Goal: Task Accomplishment & Management: Complete application form

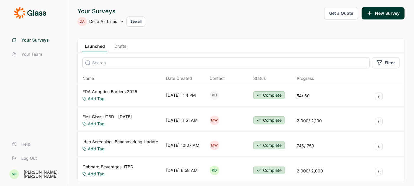
click at [122, 47] on link "Drafts" at bounding box center [120, 47] width 17 height 9
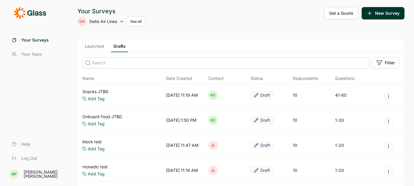
click at [99, 91] on link "Snacks JTBD" at bounding box center [95, 92] width 26 height 6
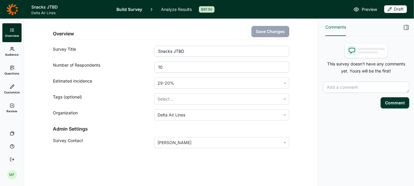
click at [11, 70] on use at bounding box center [11, 68] width 3 height 4
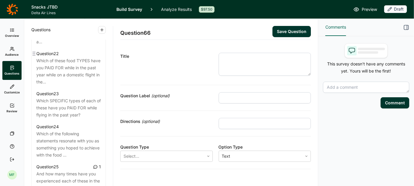
scroll to position [1044, 0]
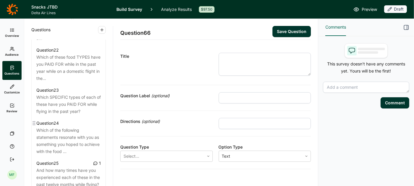
click at [78, 133] on div "Which of the following statements resonate with you as something you hoped to a…" at bounding box center [68, 141] width 64 height 28
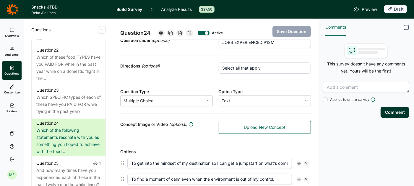
scroll to position [86, 0]
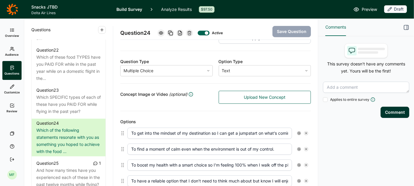
click at [249, 130] on input "To get into the mindset of my destination so I can get a jumpstart on what’s co…" at bounding box center [209, 133] width 164 height 11
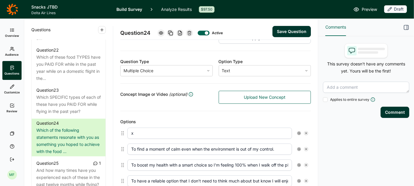
type input "x"
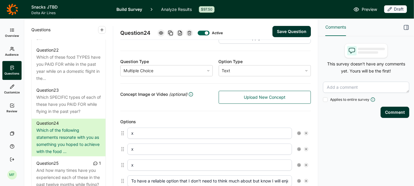
type input "x"
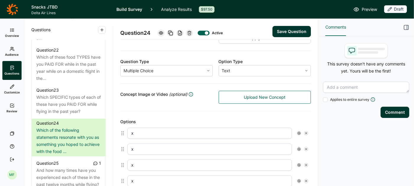
type input "x"
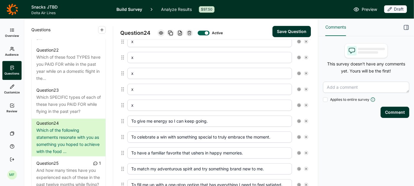
type input "x"
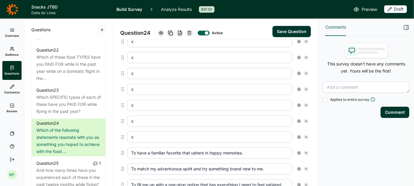
type input "x"
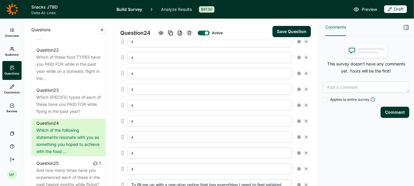
type input "x"
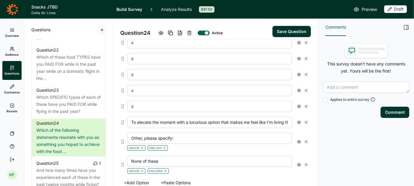
type input "x"
click at [143, 179] on button "+ Add Option" at bounding box center [136, 183] width 32 height 8
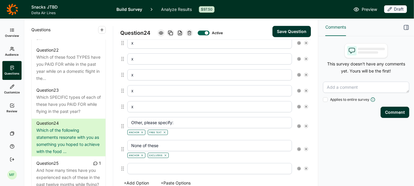
click at [143, 179] on button "+ Add Option" at bounding box center [136, 183] width 32 height 8
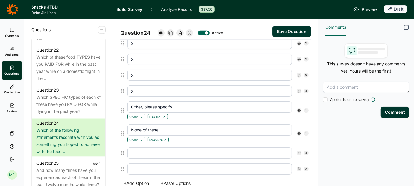
scroll to position [303, 0]
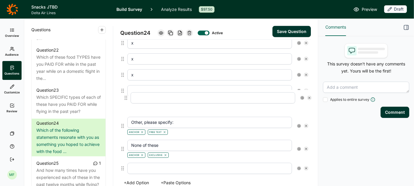
drag, startPoint x: 122, startPoint y: 147, endPoint x: 125, endPoint y: 95, distance: 52.1
click at [125, 95] on div "x x x x x x x x x x x x Other, please specify: Anchor Free Text None of these A…" at bounding box center [215, 42] width 190 height 269
type input "Other, please specify:"
type input "None of these"
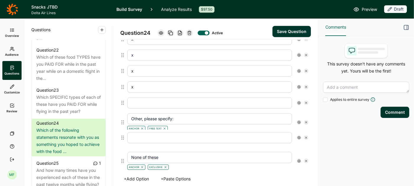
scroll to position [307, 0]
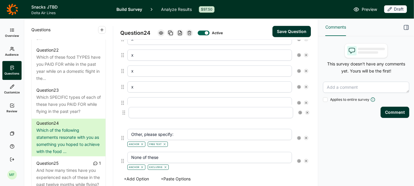
drag, startPoint x: 123, startPoint y: 164, endPoint x: 124, endPoint y: 111, distance: 52.9
click at [124, 111] on div "x x x x x x x x x x x x Other, please specify: Anchor Free Text None of these A…" at bounding box center [215, 38] width 190 height 269
type input "Other, please specify:"
type input "None of these"
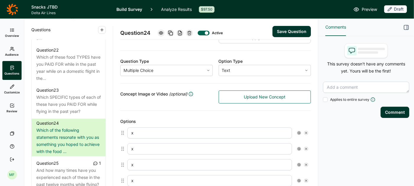
scroll to position [93, 0]
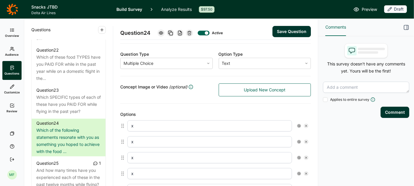
drag, startPoint x: 135, startPoint y: 123, endPoint x: 125, endPoint y: 125, distance: 10.7
click at [125, 125] on div "x" at bounding box center [218, 126] width 186 height 16
paste input "To comfort me and let me [MEDICAL_DATA]"
type input "To comfort me and let me relax"
paste input "To have a reliable option that I don’t need to think much about and know I will…"
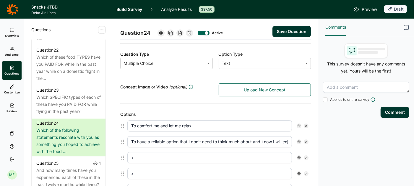
scroll to position [0, 5]
click at [137, 141] on input "To have a reliable option that I don’t need to think much about and know I will…" at bounding box center [209, 141] width 164 height 11
type input "To have a reliable option that I don’t need to think much about and know I will…"
drag, startPoint x: 137, startPoint y: 157, endPoint x: 126, endPoint y: 156, distance: 11.3
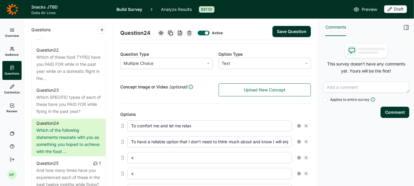
click at [126, 156] on div "x" at bounding box center [218, 158] width 186 height 16
paste input "To have something easy to eat, while staying focused on what I'm doing in-flight"
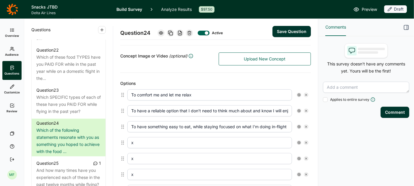
scroll to position [141, 0]
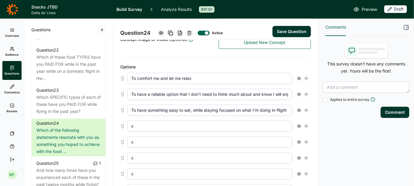
type input "To have something easy to eat, while staying focused on what I'm doing in-flight"
click at [148, 124] on input "x" at bounding box center [209, 126] width 164 height 11
drag, startPoint x: 148, startPoint y: 124, endPoint x: 130, endPoint y: 123, distance: 18.0
click at [130, 123] on input "x" at bounding box center [209, 126] width 164 height 11
paste input "To have snack options that will work for my kids, so we can enjoy our time toge…"
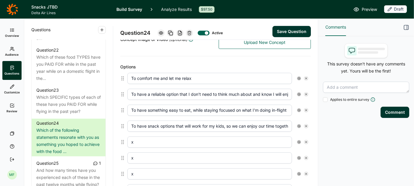
scroll to position [0, 5]
click at [136, 125] on input "To have snack options that will work for my kids, so we can enjoy our time toge…" at bounding box center [209, 126] width 164 height 11
type input "To have snack options that will work for my kids, so we can enjoy our time toge…"
drag, startPoint x: 138, startPoint y: 141, endPoint x: 125, endPoint y: 141, distance: 12.7
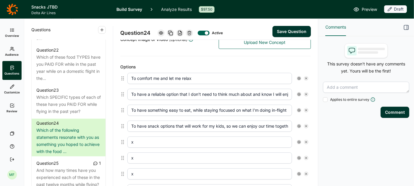
click at [125, 141] on div "x" at bounding box center [218, 142] width 186 height 16
drag, startPoint x: 136, startPoint y: 139, endPoint x: 126, endPoint y: 138, distance: 10.1
paste input "To optimize my health and nutrition while traveling"
click at [138, 157] on input "x" at bounding box center [209, 158] width 164 height 11
click at [235, 137] on input "To optimize my health and nutrition while travelingx" at bounding box center [209, 142] width 164 height 11
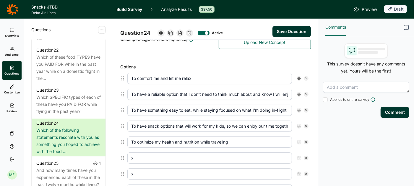
type input "To optimize my health and nutrition while traveling"
click at [145, 154] on input "x" at bounding box center [209, 158] width 164 height 11
paste input "To keep up my healthy eating habits, even in-flight"
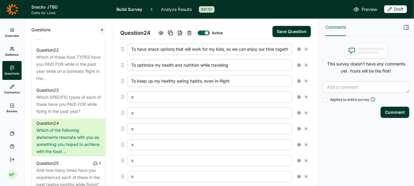
scroll to position [218, 0]
type input "To keep up my healthy eating habits, even in-flight"
click at [143, 93] on input "x" at bounding box center [209, 96] width 164 height 11
paste input "To come as close to replacing a missed meal as possible"
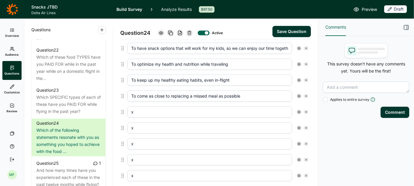
type input "To come as close to replacing a missed meal as possible"
click at [152, 109] on input "x" at bounding box center [209, 112] width 164 height 11
paste input "To give me energy so I can keep going"
type input "To give me energy so I can keep going"
click at [179, 127] on input "x" at bounding box center [209, 128] width 164 height 11
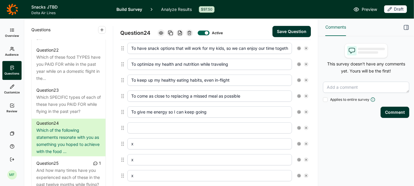
paste input "To fill me up until my next meal"
type input "To fill me up until my next meal"
click at [148, 140] on input "x" at bounding box center [209, 143] width 164 height 11
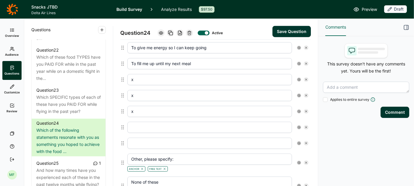
scroll to position [288, 0]
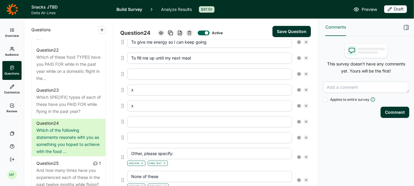
paste input "To make the moment or occasion special with something indulgent"
type input "To make the moment or occasion special with something indulgent"
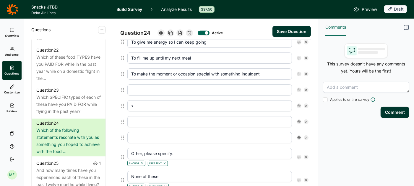
paste input "To have a light option so I can treat myself without overdoing it"
type input "To have a light option so I can treat myself without overdoing it"
click at [151, 100] on input "x" at bounding box center [209, 105] width 164 height 11
paste input "To treat myself with a high quality, premium snack"
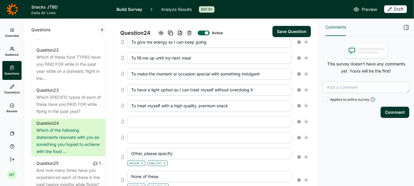
type input "To treat myself with a high quality, premium snack"
paste input "To help me pass time in-flight in a way that makes it less dull"
type input "To help me pass time in-flight in a way that makes it less dull"
click at [199, 133] on input "text" at bounding box center [209, 137] width 164 height 11
click at [221, 133] on input "text" at bounding box center [209, 137] width 164 height 11
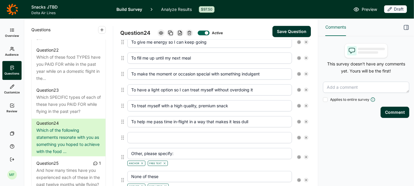
paste input "To try something brand new to me"
type input "To try something brand new to me"
click at [283, 31] on button "Save Question" at bounding box center [291, 31] width 38 height 11
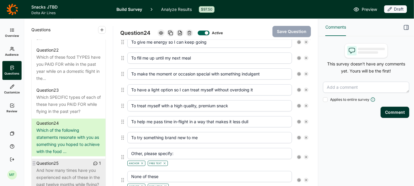
click at [63, 167] on div "And how many times have you experienced each of these in the past twelve months…" at bounding box center [68, 177] width 64 height 21
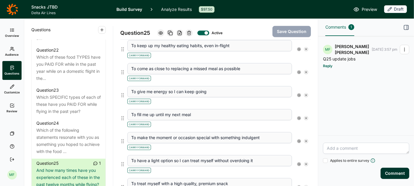
click at [403, 50] on icon "button" at bounding box center [404, 49] width 5 height 5
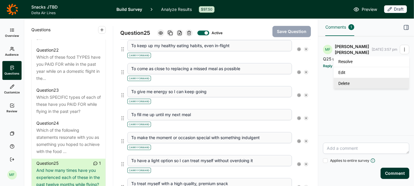
click at [359, 83] on link "Delete" at bounding box center [371, 83] width 76 height 11
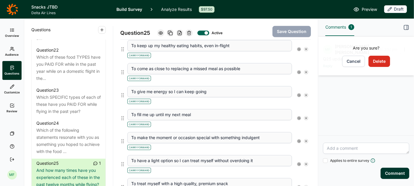
click at [374, 59] on button "Delete" at bounding box center [379, 61] width 22 height 11
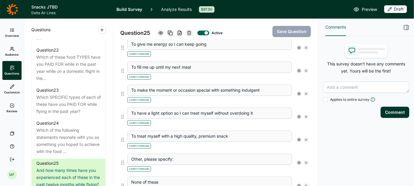
scroll to position [342, 0]
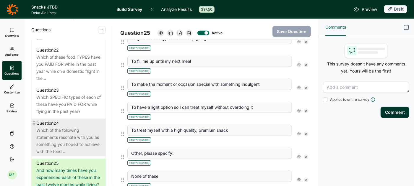
click at [79, 127] on div "Which of the following statements resonate with you as something you hoped to a…" at bounding box center [68, 141] width 64 height 28
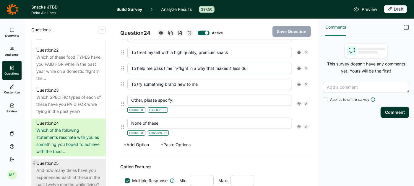
click at [84, 168] on div "And how many times have you experienced each of these in the past twelve months…" at bounding box center [68, 177] width 64 height 21
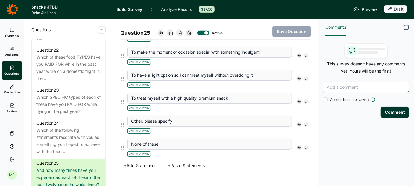
scroll to position [390, 0]
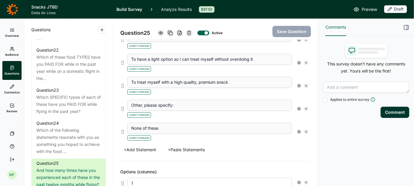
click at [148, 146] on button "+ Add Statement" at bounding box center [139, 150] width 39 height 8
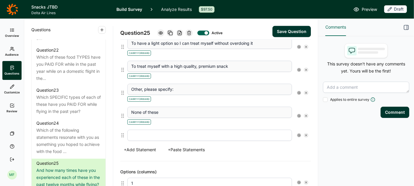
click at [148, 146] on button "+ Add Statement" at bounding box center [139, 150] width 39 height 8
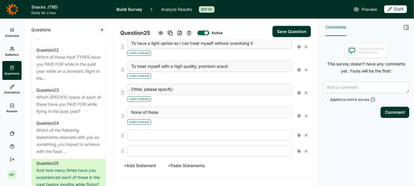
scroll to position [422, 0]
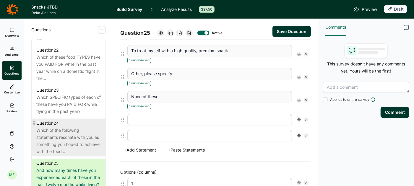
click at [74, 127] on div "Which of the following statements resonate with you as something you hoped to a…" at bounding box center [68, 141] width 64 height 28
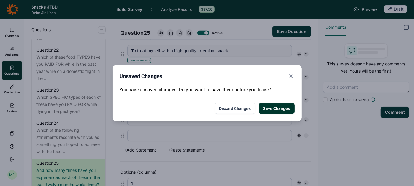
click at [272, 108] on button "Save Changes" at bounding box center [277, 108] width 36 height 11
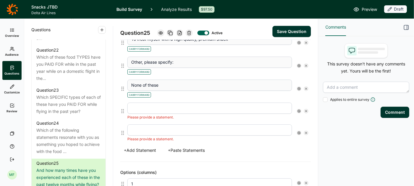
click at [156, 103] on input "text" at bounding box center [209, 108] width 164 height 11
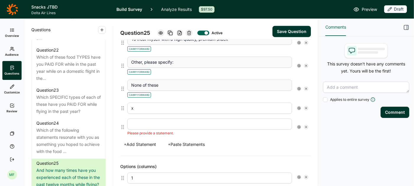
scroll to position [455, 0]
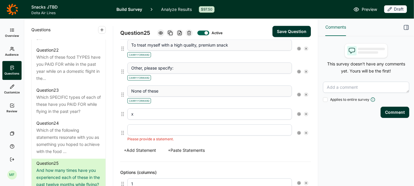
type input "x"
click at [144, 125] on input "text" at bounding box center [209, 130] width 164 height 11
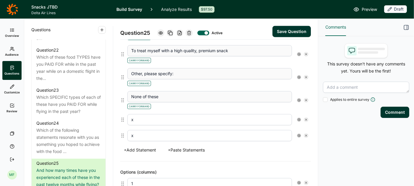
type input "x"
click at [296, 32] on button "Save Question" at bounding box center [291, 31] width 38 height 11
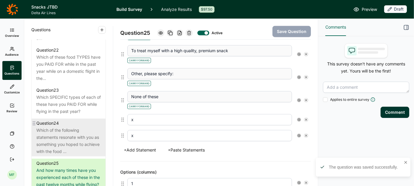
click at [64, 127] on div "Which of the following statements resonate with you as something you hoped to a…" at bounding box center [68, 141] width 64 height 28
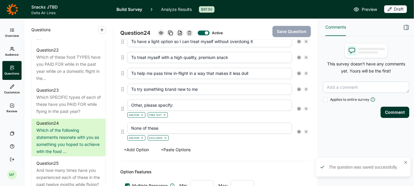
scroll to position [331, 0]
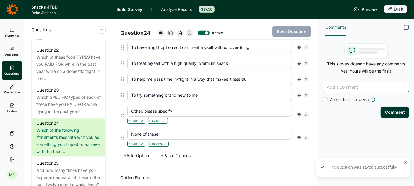
drag, startPoint x: 254, startPoint y: 73, endPoint x: 125, endPoint y: 72, distance: 128.4
click at [125, 72] on div "To help me pass time in-flight in a way that makes it less dull" at bounding box center [218, 79] width 186 height 16
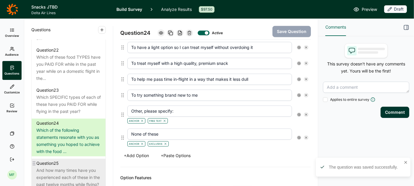
click at [67, 167] on div "And how many times have you experienced each of these in the past twelve months…" at bounding box center [68, 177] width 64 height 21
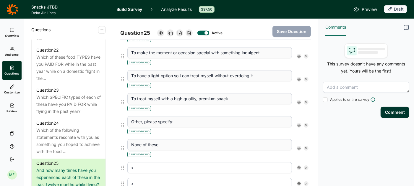
scroll to position [376, 0]
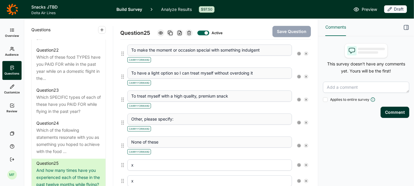
click at [144, 160] on input "x" at bounding box center [209, 165] width 164 height 11
paste input "To help me pass time in-flight in a way that makes it less dull"
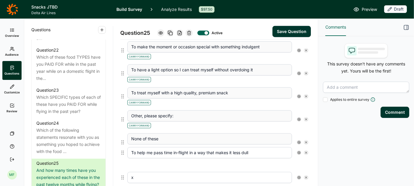
scroll to position [383, 0]
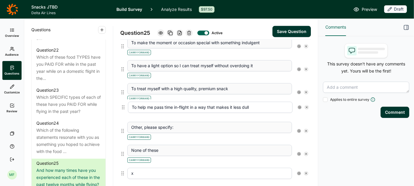
drag, startPoint x: 121, startPoint y: 160, endPoint x: 122, endPoint y: 106, distance: 54.6
click at [122, 106] on div "To comfort me and let me relax Carry Forward To have a reliable option that I d…" at bounding box center [215, 5] width 191 height 354
type input "To help me pass time in-flight in a way that makes it less dull"
type input "Other, please specify:"
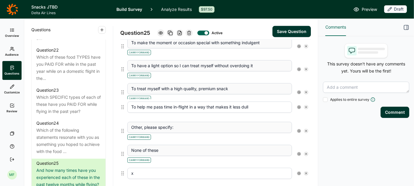
type input "None of these"
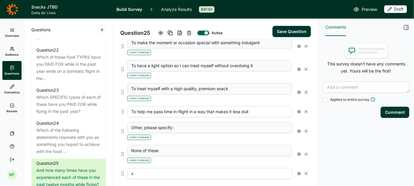
click at [285, 31] on button "Save Question" at bounding box center [291, 31] width 38 height 11
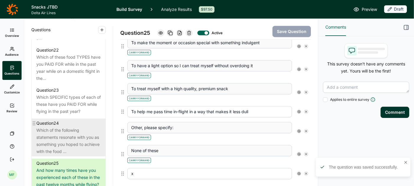
click at [77, 129] on div "Which of the following statements resonate with you as something you hoped to a…" at bounding box center [68, 141] width 64 height 28
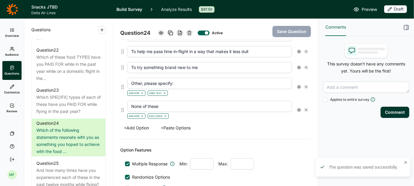
scroll to position [345, 0]
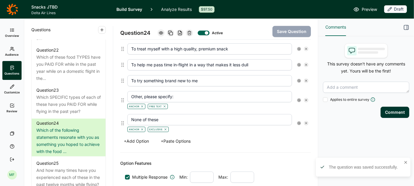
drag, startPoint x: 202, startPoint y: 76, endPoint x: 123, endPoint y: 77, distance: 78.2
click at [123, 77] on div "To try something brand new to me" at bounding box center [215, 81] width 190 height 16
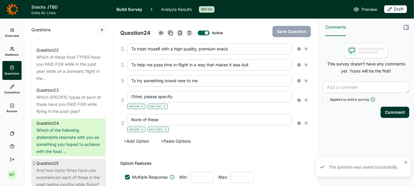
click at [63, 160] on div "Question 25" at bounding box center [68, 163] width 64 height 7
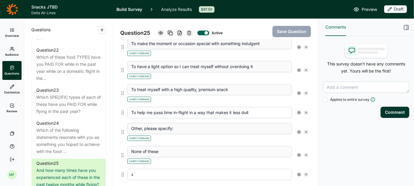
scroll to position [383, 0]
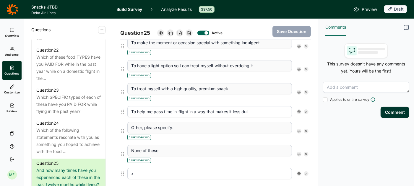
click at [156, 168] on input "x" at bounding box center [209, 173] width 164 height 11
paste input "To try something brand new to me"
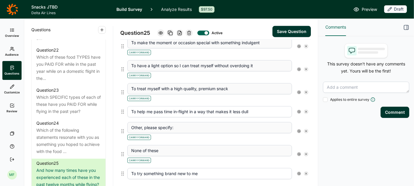
scroll to position [385, 0]
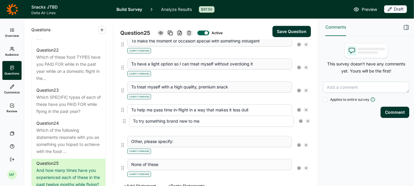
drag, startPoint x: 122, startPoint y: 170, endPoint x: 124, endPoint y: 118, distance: 52.0
click at [124, 118] on div "To comfort me and let me relax Carry Forward To have a reliable option that I d…" at bounding box center [215, 3] width 191 height 354
type input "To try something brand new to me"
type input "Other, please specify:"
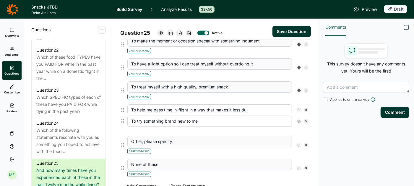
type input "None of these"
click at [300, 89] on icon at bounding box center [299, 91] width 4 height 4
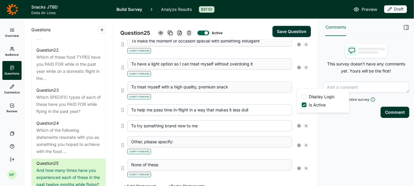
click at [282, 30] on button "Save Question" at bounding box center [291, 31] width 38 height 11
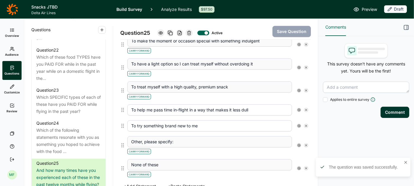
click at [406, 27] on use "button" at bounding box center [406, 27] width 4 height 4
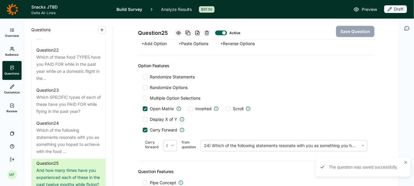
scroll to position [650, 0]
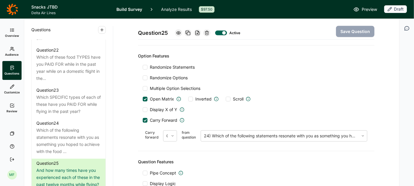
click at [146, 118] on div at bounding box center [145, 120] width 5 height 5
click at [143, 120] on input "Carry Forward" at bounding box center [143, 120] width 0 height 0
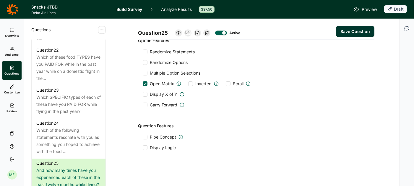
scroll to position [551, 0]
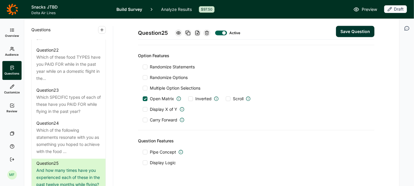
click at [146, 118] on div at bounding box center [145, 120] width 5 height 5
click at [143, 120] on input "Carry Forward" at bounding box center [143, 120] width 0 height 0
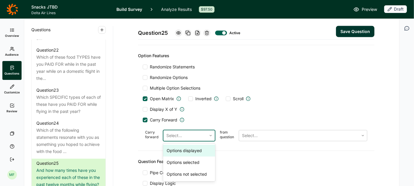
click at [209, 134] on icon at bounding box center [211, 136] width 4 height 4
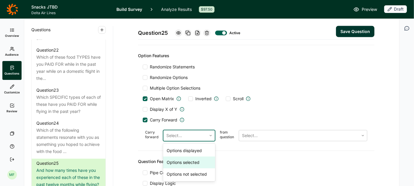
click at [200, 157] on div "Options selected" at bounding box center [189, 163] width 52 height 12
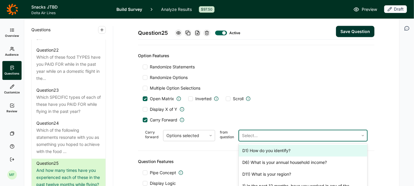
click at [252, 132] on div at bounding box center [299, 136] width 114 height 8
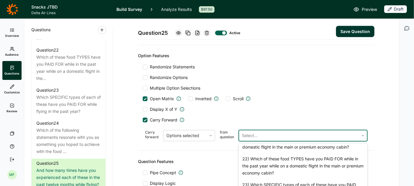
scroll to position [369, 0]
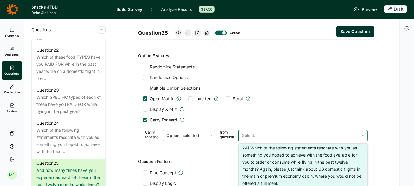
click at [258, 154] on div "24) Which of the following statements resonate with you as something you hoped …" at bounding box center [303, 165] width 128 height 47
type input "Other, please specify:"
type input "None of these"
type input "To help me pass time in-flight in a way that makes it less dull"
type input "To try something brand new to me"
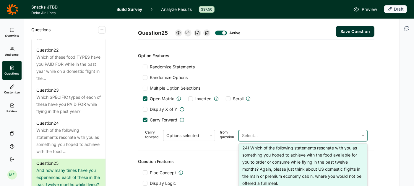
scroll to position [664, 0]
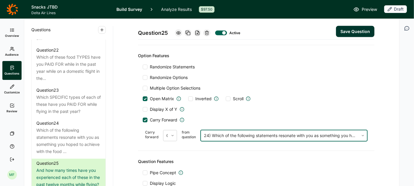
click at [350, 30] on button "Save Question" at bounding box center [355, 31] width 38 height 11
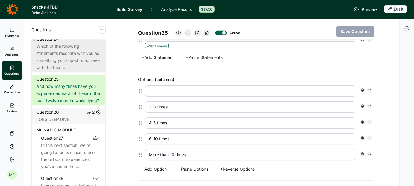
scroll to position [1128, 0]
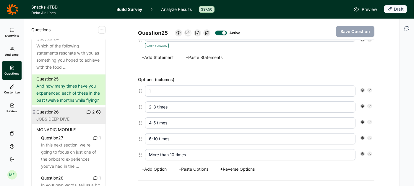
click at [67, 116] on div "JOBS DEEP DIVE" at bounding box center [68, 119] width 64 height 7
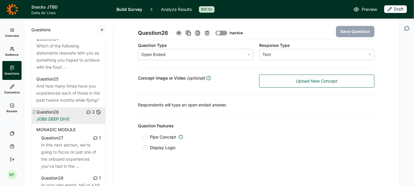
scroll to position [100, 0]
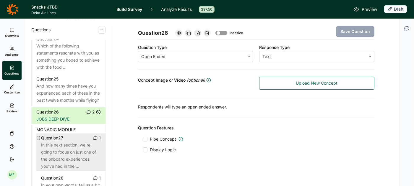
click at [79, 148] on div "In this next section, we’re going to focus on just one of the onboard experienc…" at bounding box center [71, 156] width 60 height 28
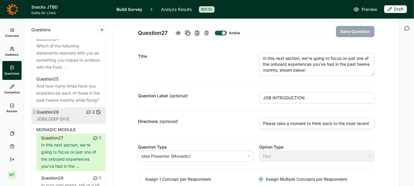
click at [59, 116] on div "JOBS DEEP DIVE" at bounding box center [68, 119] width 64 height 7
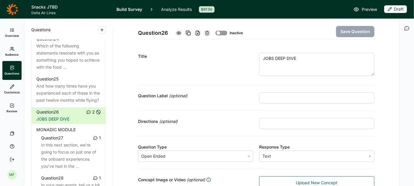
click at [73, 126] on span "MONADIC MODULE" at bounding box center [55, 129] width 39 height 7
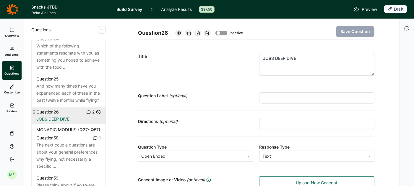
click at [74, 109] on div "Question 26 2" at bounding box center [68, 112] width 64 height 7
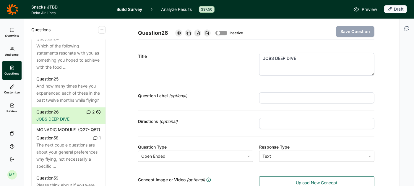
click at [407, 29] on icon "button" at bounding box center [407, 28] width 6 height 6
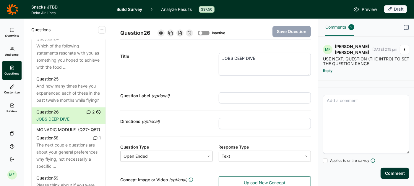
click at [405, 49] on icon "button" at bounding box center [404, 49] width 5 height 5
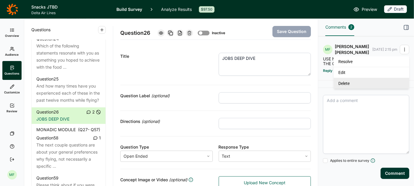
click at [375, 84] on link "Delete" at bounding box center [371, 83] width 76 height 11
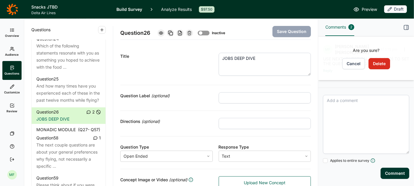
click at [383, 64] on button "Delete" at bounding box center [379, 63] width 22 height 11
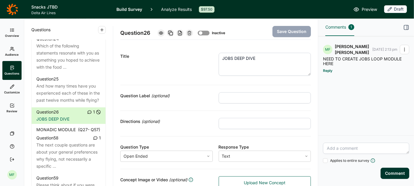
click at [405, 49] on icon "button" at bounding box center [404, 49] width 5 height 5
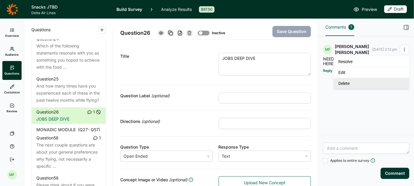
click at [368, 85] on link "Delete" at bounding box center [371, 83] width 76 height 11
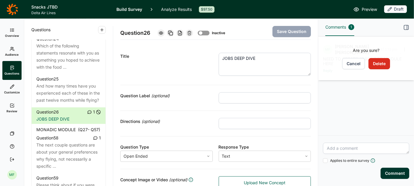
click at [375, 65] on button "Delete" at bounding box center [379, 63] width 22 height 11
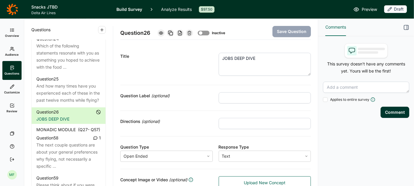
click at [404, 27] on use "button" at bounding box center [406, 27] width 4 height 4
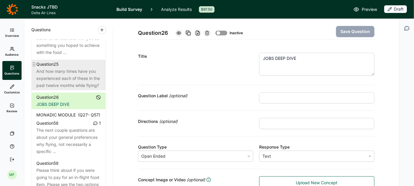
scroll to position [1146, 0]
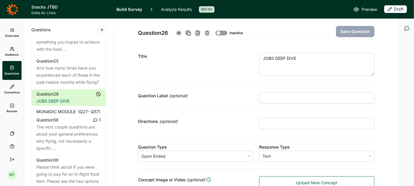
click at [72, 108] on span "MONADIC MODULE" at bounding box center [55, 111] width 39 height 7
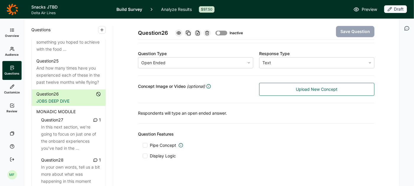
scroll to position [100, 0]
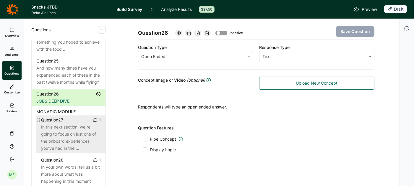
click at [68, 124] on div "In this next section, we’re going to focus on just one of the onboard experienc…" at bounding box center [71, 138] width 60 height 28
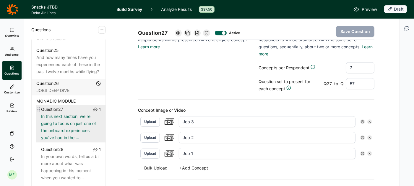
scroll to position [1158, 0]
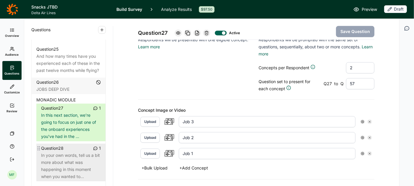
click at [79, 152] on div "In your own words, tell us a bit more about what was happening in this moment w…" at bounding box center [71, 166] width 60 height 28
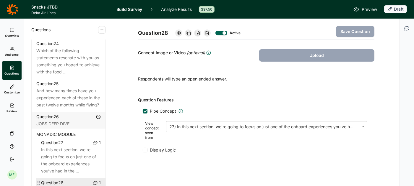
scroll to position [1121, 0]
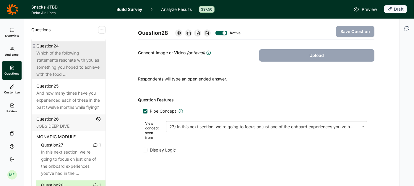
click at [73, 65] on div "Which of the following statements resonate with you as something you hoped to a…" at bounding box center [68, 64] width 64 height 28
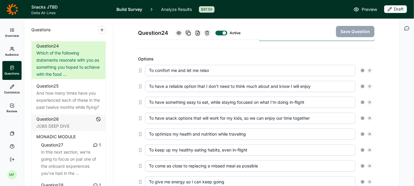
click at [370, 9] on span "Preview" at bounding box center [368, 9] width 15 height 7
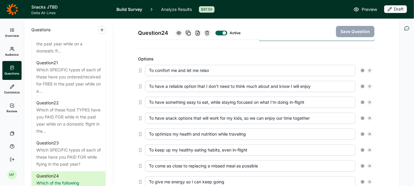
scroll to position [989, 0]
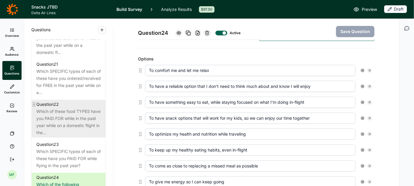
click at [71, 109] on div "Which of these food TYPES have you PAID FOR while in the past year while on a d…" at bounding box center [68, 122] width 64 height 28
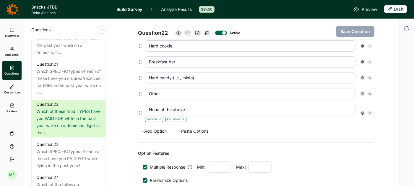
scroll to position [306, 0]
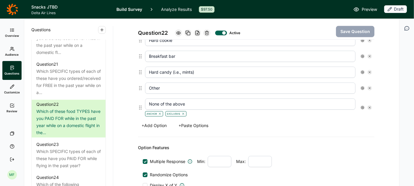
click at [195, 122] on button "+ Paste Options" at bounding box center [193, 126] width 37 height 8
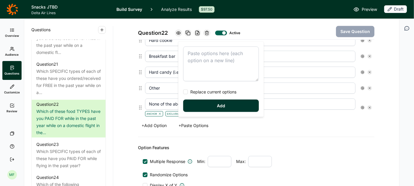
click at [186, 90] on div at bounding box center [185, 92] width 5 height 5
click at [183, 92] on input "Replace current options" at bounding box center [183, 92] width 0 height 0
click at [194, 55] on textarea at bounding box center [221, 64] width 76 height 35
type textarea "Nuts Chips Chocolate Granola bar Pretzels Dried fruit Soft cookie Gummy candy H…"
click at [213, 106] on button "Add" at bounding box center [221, 106] width 76 height 12
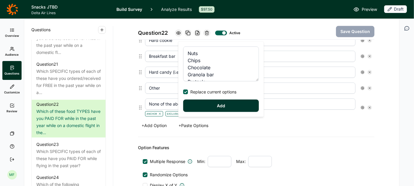
type input "Crackers"
type input "Other salty snacks (i.e., Goldfish, Cheez-its)"
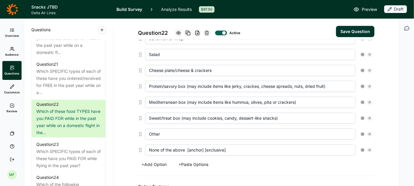
scroll to position [387, 0]
click at [233, 147] on input "None of the above [anchor] [exclusive]" at bounding box center [250, 150] width 210 height 11
type input "None of the above"
click at [362, 149] on use at bounding box center [362, 150] width 3 height 3
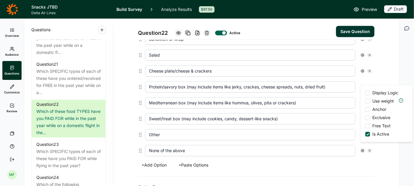
click at [368, 118] on div at bounding box center [367, 117] width 5 height 5
click at [365, 118] on input "Exclusive" at bounding box center [365, 118] width 0 height 0
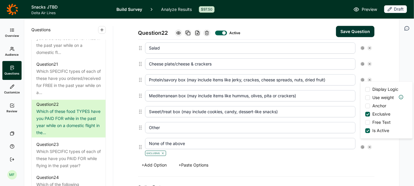
click at [369, 106] on div at bounding box center [367, 106] width 5 height 5
click at [365, 106] on input "Anchor" at bounding box center [365, 106] width 0 height 0
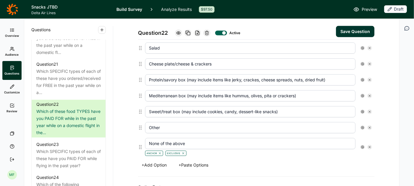
click at [357, 33] on button "Save Question" at bounding box center [355, 31] width 38 height 11
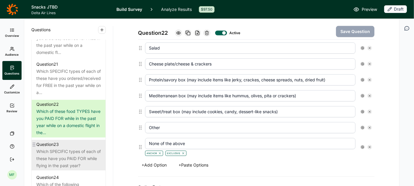
click at [77, 148] on div "Which SPECIFIC types of each of these have you PAID FOR while flying in the pas…" at bounding box center [68, 158] width 64 height 21
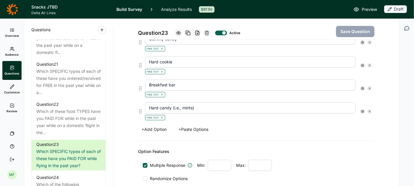
scroll to position [343, 0]
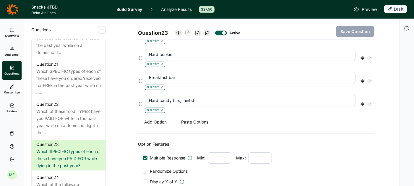
click at [156, 118] on button "+ Add Option" at bounding box center [154, 122] width 32 height 8
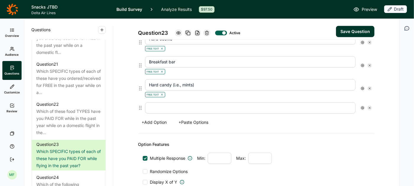
click at [156, 118] on button "+ Add Option" at bounding box center [154, 122] width 32 height 8
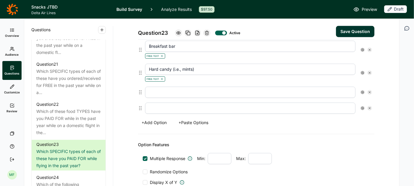
click at [156, 119] on button "+ Add Option" at bounding box center [154, 123] width 32 height 8
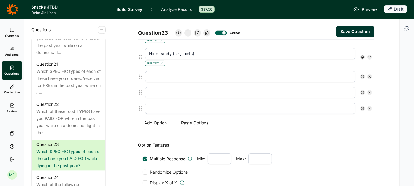
click at [156, 119] on button "+ Add Option" at bounding box center [154, 123] width 32 height 8
click at [156, 120] on button "+ Add Option" at bounding box center [154, 124] width 32 height 8
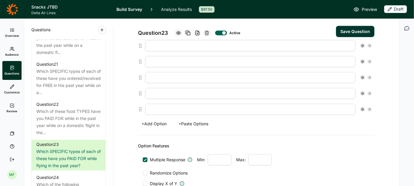
click at [156, 120] on button "+ Add Option" at bounding box center [154, 124] width 32 height 8
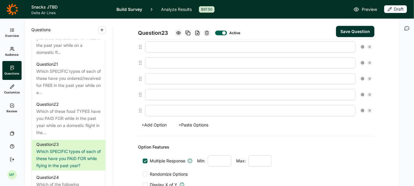
scroll to position [478, 0]
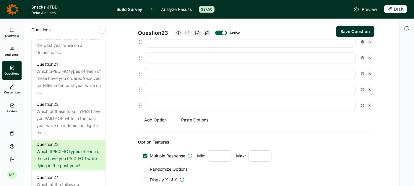
click at [191, 116] on button "+ Paste Options" at bounding box center [193, 120] width 37 height 8
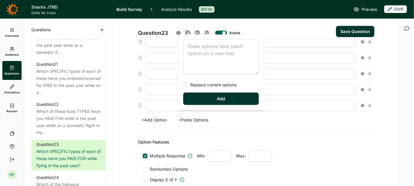
click at [194, 51] on textarea at bounding box center [221, 57] width 76 height 35
type textarea "Crackers Other salty snacks (i.e., Goldfish, Cheez-its) Sandwich or wrap Salad …"
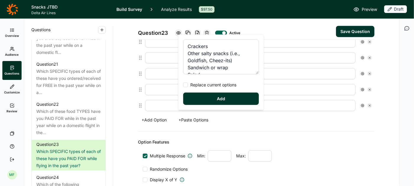
click at [213, 99] on button "Add" at bounding box center [221, 99] width 76 height 12
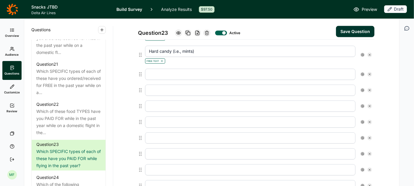
scroll to position [385, 0]
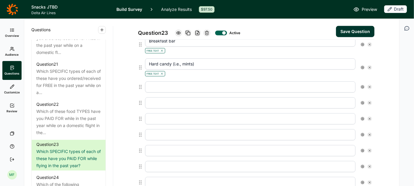
click at [369, 86] on use at bounding box center [369, 87] width 2 height 2
type input "Crackers"
type input "Other salty snacks (i.e., Goldfish, Cheez-its)"
type input "Sandwich or wrap"
type input "Salad"
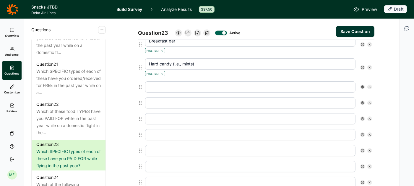
type input "Cheese plate/cheese & crackers"
type input "Protein/savory box (may include items like jerky, crackes, cheese spreads, nuts…"
type input "Mediterranean box (may include items like hummus, olives, pita or crackers)"
type input "Sweet/treat box (may include cookies, candy, dessert-like snacks)"
click at [369, 86] on use at bounding box center [369, 87] width 2 height 2
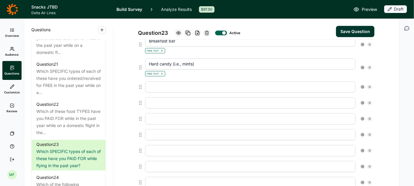
type input "Crackers"
type input "Other salty snacks (i.e., Goldfish, Cheez-its)"
type input "Sandwich or wrap"
type input "Salad"
type input "Cheese plate/cheese & crackers"
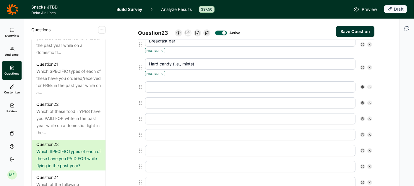
type input "Protein/savory box (may include items like jerky, crackes, cheese spreads, nuts…"
type input "Mediterranean box (may include items like hummus, olives, pita or crackers)"
type input "Sweet/treat box (may include cookies, candy, dessert-like snacks)"
click at [369, 86] on use at bounding box center [369, 87] width 2 height 2
type input "Crackers"
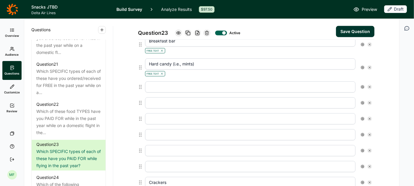
type input "Other salty snacks (i.e., Goldfish, Cheez-its)"
type input "Sandwich or wrap"
type input "Salad"
type input "Cheese plate/cheese & crackers"
type input "Protein/savory box (may include items like jerky, crackes, cheese spreads, nuts…"
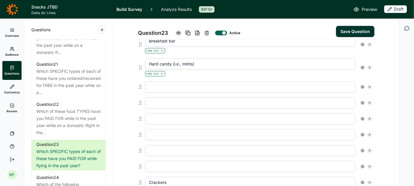
type input "Mediterranean box (may include items like hummus, olives, pita or crackers)"
type input "Sweet/treat box (may include cookies, candy, dessert-like snacks)"
click at [369, 86] on use at bounding box center [369, 87] width 2 height 2
type input "Crackers"
type input "Other salty snacks (i.e., Goldfish, Cheez-its)"
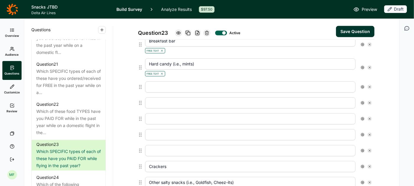
type input "Sandwich or wrap"
type input "Salad"
type input "Cheese plate/cheese & crackers"
type input "Protein/savory box (may include items like jerky, crackes, cheese spreads, nuts…"
type input "Mediterranean box (may include items like hummus, olives, pita or crackers)"
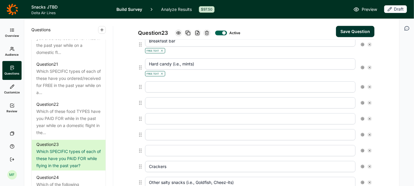
type input "Sweet/treat box (may include cookies, candy, dessert-like snacks)"
click at [369, 86] on use at bounding box center [369, 87] width 2 height 2
type input "Crackers"
type input "Other salty snacks (i.e., Goldfish, Cheez-its)"
type input "Sandwich or wrap"
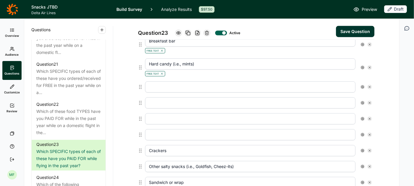
type input "Salad"
type input "Cheese plate/cheese & crackers"
type input "Protein/savory box (may include items like jerky, crackes, cheese spreads, nuts…"
type input "Mediterranean box (may include items like hummus, olives, pita or crackers)"
type input "Sweet/treat box (may include cookies, candy, dessert-like snacks)"
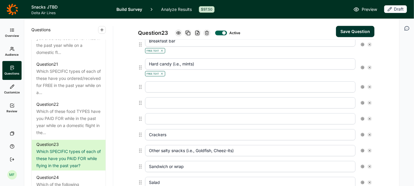
click at [369, 86] on use at bounding box center [369, 87] width 2 height 2
type input "Crackers"
type input "Other salty snacks (i.e., Goldfish, Cheez-its)"
type input "Sandwich or wrap"
type input "Salad"
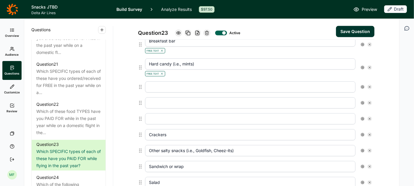
type input "Cheese plate/cheese & crackers"
type input "Protein/savory box (may include items like jerky, crackes, cheese spreads, nuts…"
type input "Mediterranean box (may include items like hummus, olives, pita or crackers)"
type input "Sweet/treat box (may include cookies, candy, dessert-like snacks)"
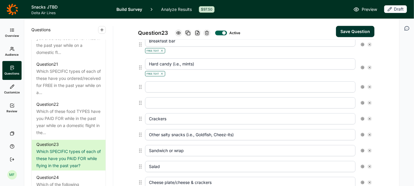
click at [369, 86] on use at bounding box center [369, 87] width 2 height 2
type input "Crackers"
type input "Other salty snacks (i.e., Goldfish, Cheez-its)"
type input "Sandwich or wrap"
type input "Salad"
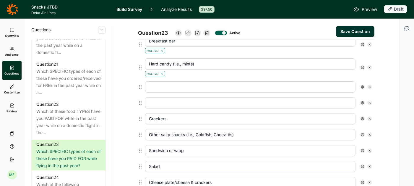
type input "Cheese plate/cheese & crackers"
type input "Protein/savory box (may include items like jerky, crackes, cheese spreads, nuts…"
type input "Mediterranean box (may include items like hummus, olives, pita or crackers)"
type input "Sweet/treat box (may include cookies, candy, dessert-like snacks)"
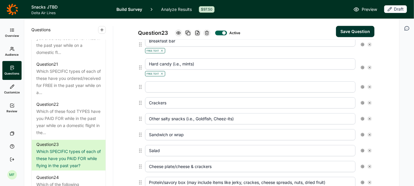
click at [369, 86] on use at bounding box center [369, 87] width 2 height 2
type input "Crackers"
type input "Other salty snacks (i.e., Goldfish, Cheez-its)"
type input "Sandwich or wrap"
type input "Salad"
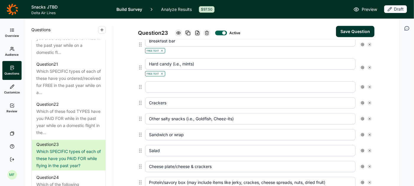
type input "Cheese plate/cheese & crackers"
type input "Protein/savory box (may include items like jerky, crackes, cheese spreads, nuts…"
type input "Mediterranean box (may include items like hummus, olives, pita or crackers)"
type input "Sweet/treat box (may include cookies, candy, dessert-like snacks)"
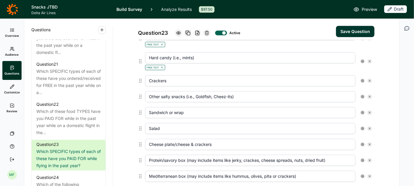
scroll to position [385, 0]
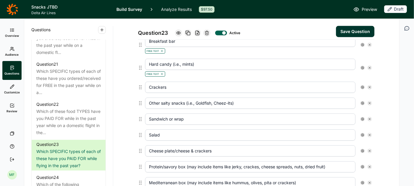
click at [361, 86] on use at bounding box center [362, 87] width 3 height 3
click at [366, 117] on div at bounding box center [367, 118] width 5 height 5
click at [365, 118] on input "Free Text" at bounding box center [365, 118] width 0 height 0
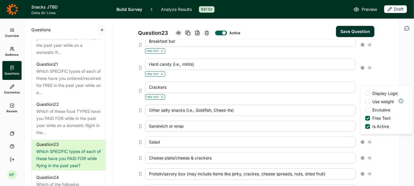
click at [339, 105] on input "Other salty snacks (i.e., Goldfish, Cheez-its)" at bounding box center [250, 110] width 210 height 11
click at [363, 109] on use at bounding box center [362, 110] width 3 height 3
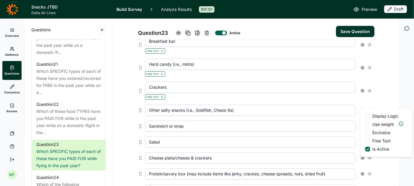
click at [367, 140] on div at bounding box center [367, 141] width 5 height 5
click at [365, 141] on input "Free Text" at bounding box center [365, 141] width 0 height 0
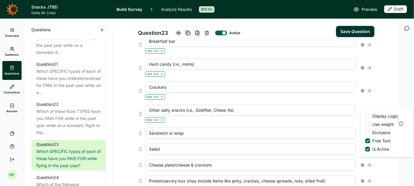
click at [348, 128] on input "Sandwich or wrap" at bounding box center [250, 133] width 210 height 11
click at [362, 132] on use at bounding box center [362, 133] width 3 height 3
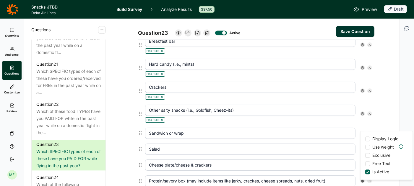
click at [366, 162] on div at bounding box center [367, 163] width 5 height 5
click at [365, 164] on input "Free Text" at bounding box center [365, 164] width 0 height 0
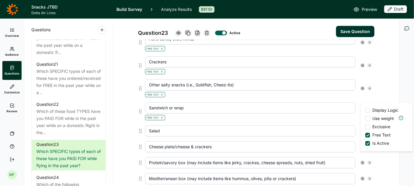
scroll to position [420, 0]
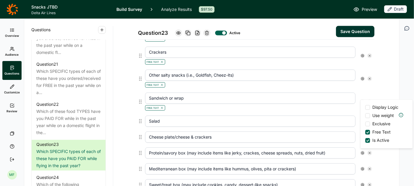
click at [338, 116] on input "Salad" at bounding box center [250, 121] width 210 height 11
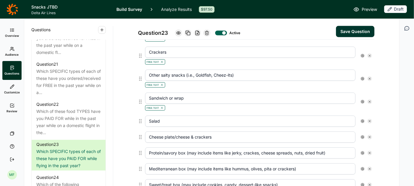
click at [361, 120] on icon at bounding box center [362, 122] width 4 height 4
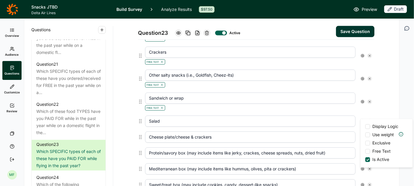
click at [368, 151] on div at bounding box center [367, 151] width 5 height 5
click at [365, 152] on input "Free Text" at bounding box center [365, 152] width 0 height 0
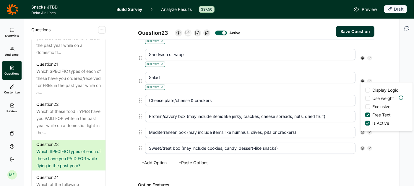
scroll to position [465, 0]
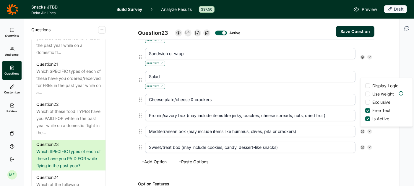
click at [334, 96] on input "Cheese plate/cheese & crackers" at bounding box center [250, 99] width 210 height 11
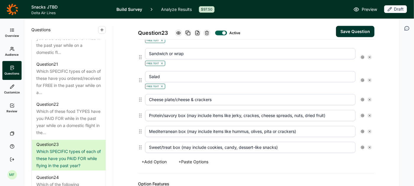
click at [363, 98] on use at bounding box center [362, 99] width 3 height 3
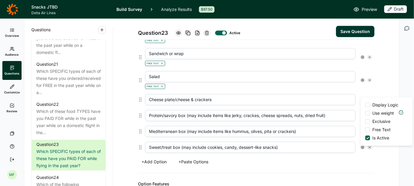
click at [367, 129] on div at bounding box center [367, 130] width 5 height 5
click at [365, 130] on input "Free Text" at bounding box center [365, 130] width 0 height 0
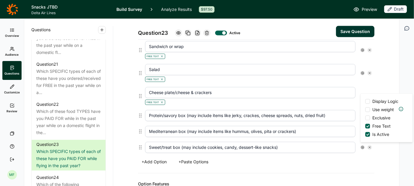
click at [344, 110] on input "Protein/savory box (may include items like jerky, crackes, cheese spreads, nuts…" at bounding box center [250, 115] width 210 height 11
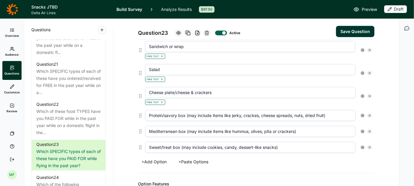
click at [362, 114] on use at bounding box center [362, 115] width 3 height 3
click at [365, 144] on div at bounding box center [367, 145] width 5 height 5
click at [365, 146] on input "Free Text" at bounding box center [365, 146] width 0 height 0
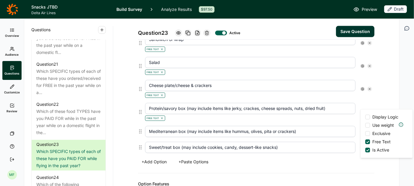
click at [343, 126] on input "Mediterranean box (may include items like hummus, olives, pita or crackers)" at bounding box center [250, 131] width 210 height 11
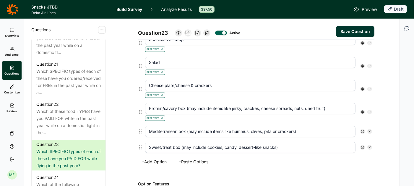
click at [362, 130] on icon at bounding box center [362, 132] width 4 height 4
click at [368, 159] on div at bounding box center [367, 161] width 5 height 5
click at [365, 161] on input "Free Text" at bounding box center [365, 161] width 0 height 0
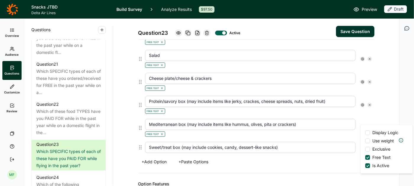
click at [341, 143] on input "Sweet/treat box (may include cookies, candy, dessert-like snacks)" at bounding box center [250, 147] width 210 height 11
click at [362, 146] on use at bounding box center [362, 147] width 3 height 3
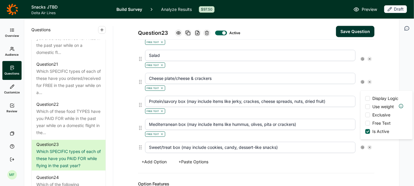
click at [367, 123] on div at bounding box center [367, 123] width 5 height 5
click at [365, 123] on input "Free Text" at bounding box center [365, 123] width 0 height 0
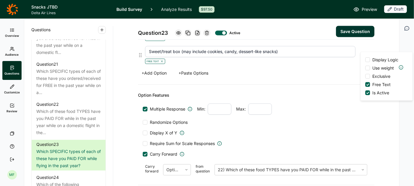
scroll to position [582, 0]
click at [347, 31] on button "Save Question" at bounding box center [355, 31] width 38 height 11
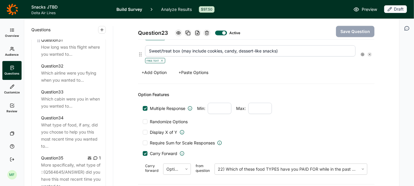
scroll to position [1362, 0]
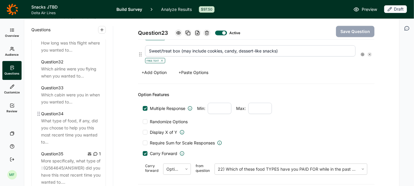
click at [65, 123] on div "What type of food, if any, did you choose to help you this most recent time you…" at bounding box center [71, 131] width 60 height 28
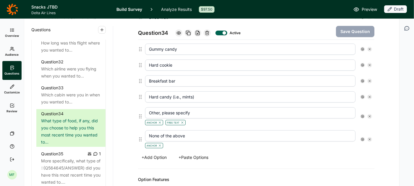
scroll to position [280, 0]
click at [200, 154] on button "+ Paste Options" at bounding box center [193, 158] width 37 height 8
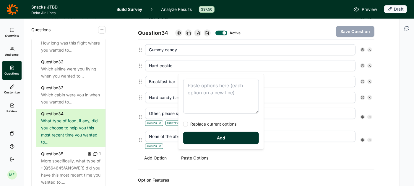
click at [197, 90] on textarea at bounding box center [221, 96] width 76 height 35
type textarea "Crackers Other salty snacks (i.e., Goldfish, Cheez-its) Sandwich or wrap Salad …"
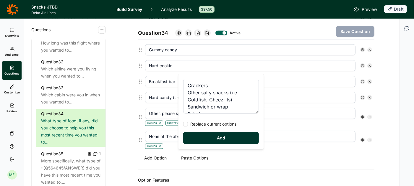
click at [220, 139] on button "Add" at bounding box center [221, 138] width 76 height 12
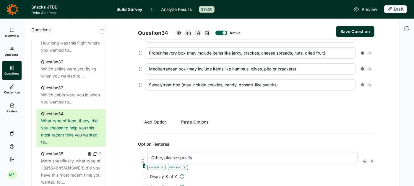
scroll to position [464, 0]
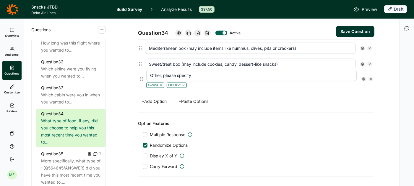
drag, startPoint x: 141, startPoint y: 73, endPoint x: 143, endPoint y: 80, distance: 7.2
type input "None of the above"
type input "Crackers"
type input "Other salty snacks (i.e., Goldfish, Cheez-its)"
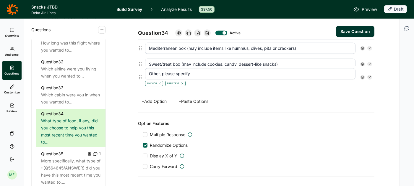
type input "Sandwich or wrap"
type input "Salad"
type input "Cheese plate/cheese & crackers"
type input "Protein/savory box (may include items like jerky, crackes, cheese spreads, nuts…"
type input "Mediterranean box (may include items like hummus, olives, pita or crackers)"
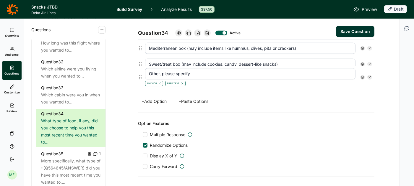
type input "Sweet/treat box (may include cookies, candy, dessert-like snacks)"
type input "Other, please specify"
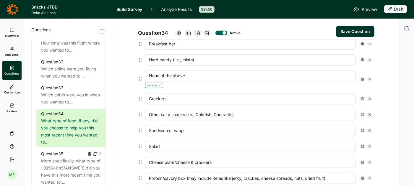
scroll to position [306, 0]
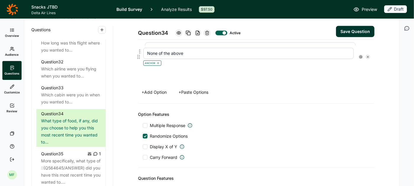
drag, startPoint x: 140, startPoint y: 86, endPoint x: 138, endPoint y: 58, distance: 29.0
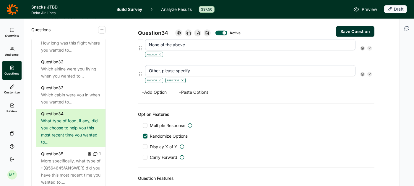
scroll to position [470, 0]
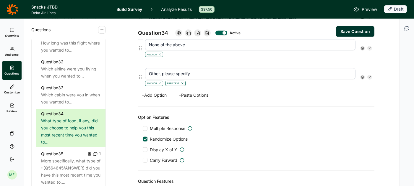
type input "Crackers"
type input "Other salty snacks (i.e., Goldfish, Cheez-its)"
type input "Sandwich or wrap"
type input "Salad"
type input "Cheese plate/cheese & crackers"
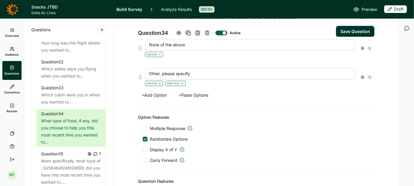
type input "Protein/savory box (may include items like jerky, crackes, cheese spreads, nuts…"
type input "Mediterranean box (may include items like hummus, olives, pita or crackers)"
type input "Sweet/treat box (may include cookies, candy, dessert-like snacks)"
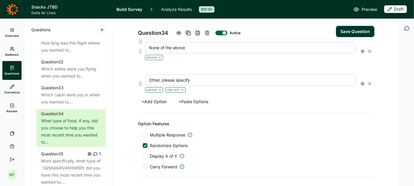
scroll to position [463, 0]
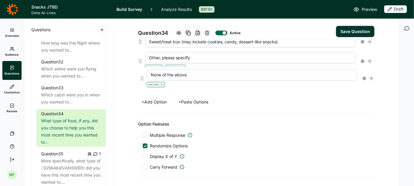
drag, startPoint x: 140, startPoint y: 48, endPoint x: 142, endPoint y: 79, distance: 31.6
type input "Other, please specify"
type input "None of the above"
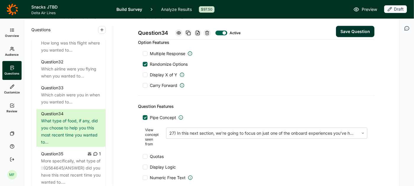
scroll to position [569, 0]
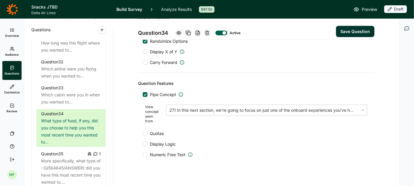
click at [356, 31] on button "Save Question" at bounding box center [355, 31] width 38 height 11
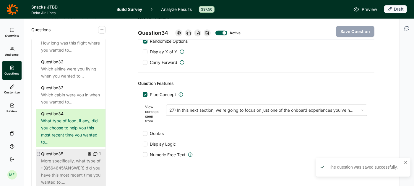
click at [69, 161] on div "More specifically, what type of ::(Q564645/ANSWER) did you have this most recen…" at bounding box center [71, 172] width 60 height 28
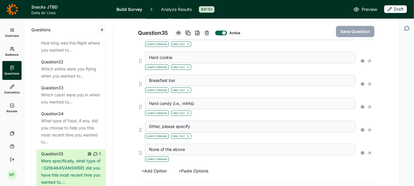
scroll to position [344, 0]
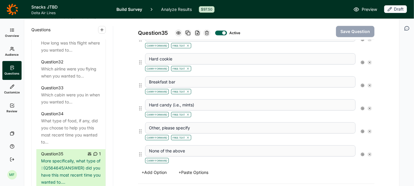
click at [194, 169] on button "+ Paste Options" at bounding box center [193, 173] width 37 height 8
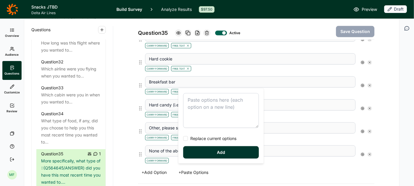
click at [191, 101] on textarea at bounding box center [221, 110] width 76 height 35
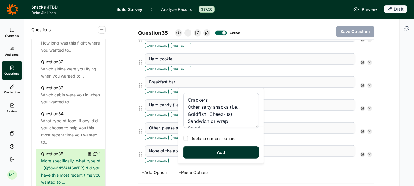
type textarea "Crackers Other salty snacks (i.e., Goldfish, Cheez-its) Sandwich or wrap Salad …"
click at [220, 151] on button "Add" at bounding box center [221, 152] width 76 height 12
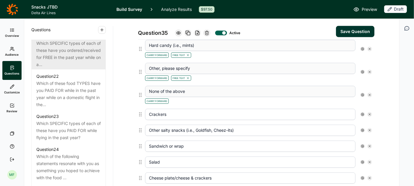
scroll to position [1018, 0]
click at [61, 120] on div "Which SPECIFIC types of each of these have you PAID FOR while flying in the pas…" at bounding box center [68, 130] width 64 height 21
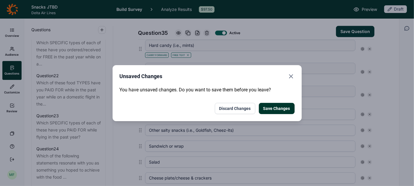
click at [271, 109] on button "Save Changes" at bounding box center [277, 108] width 36 height 11
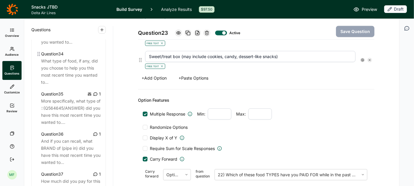
scroll to position [1426, 0]
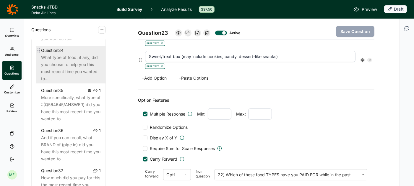
click at [68, 54] on div "What type of food, if any, did you choose to help you this most recent time you…" at bounding box center [71, 68] width 60 height 28
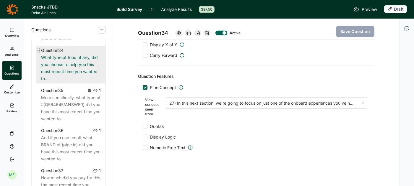
scroll to position [569, 0]
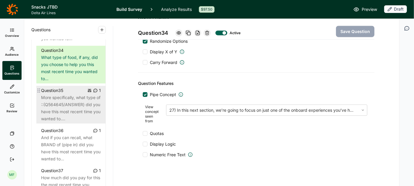
click at [86, 94] on div "More specifically, what type of ::(Q564645/ANSWER) did you have this most recen…" at bounding box center [71, 108] width 60 height 28
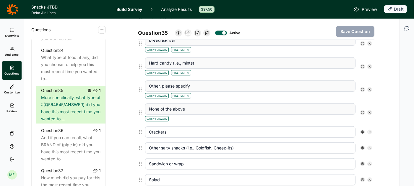
scroll to position [386, 0]
click at [370, 88] on icon at bounding box center [370, 90] width 4 height 4
type input "None of the above"
type input "Crackers"
type input "Other salty snacks (i.e., Goldfish, Cheez-its)"
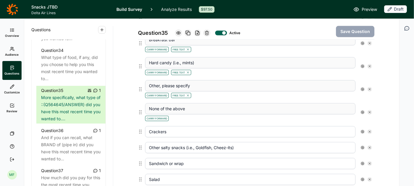
type input "Sandwich or wrap"
type input "Salad"
type input "Cheese plate/cheese & crackers"
type input "Protein/savory box (may include items like jerky, crackes, cheese spreads, nuts…"
type input "Mediterranean box (may include items like hummus, olives, pita or crackers)"
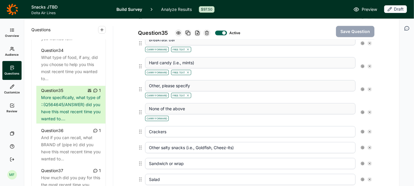
type input "Sweet/treat box (may include cookies, candy, dessert-like snacks)"
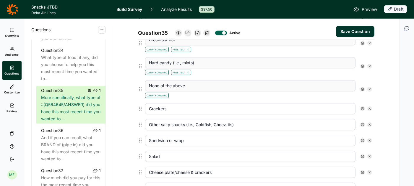
click at [370, 88] on icon at bounding box center [370, 90] width 4 height 4
type input "Crackers"
type input "Other salty snacks (i.e., Goldfish, Cheez-its)"
type input "Sandwich or wrap"
type input "Salad"
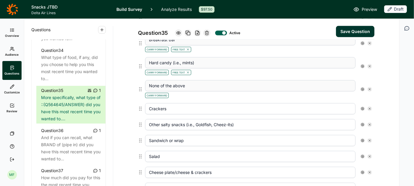
type input "Cheese plate/cheese & crackers"
type input "Protein/savory box (may include items like jerky, crackes, cheese spreads, nuts…"
type input "Mediterranean box (may include items like hummus, olives, pita or crackers)"
type input "Sweet/treat box (may include cookies, candy, dessert-like snacks)"
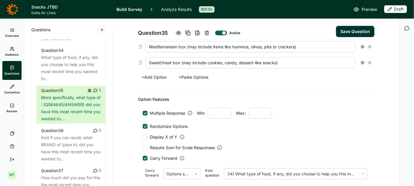
scroll to position [523, 0]
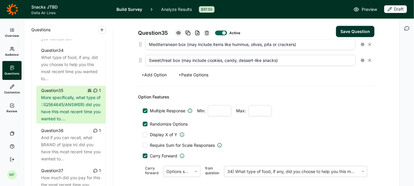
click at [146, 154] on div at bounding box center [145, 156] width 5 height 5
click at [143, 156] on input "Carry Forward" at bounding box center [143, 156] width 0 height 0
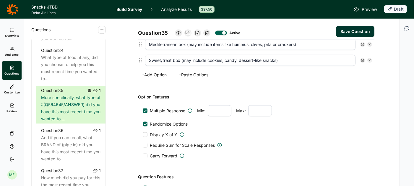
click at [146, 154] on div at bounding box center [145, 156] width 5 height 5
click at [143, 156] on input "Carry Forward" at bounding box center [143, 156] width 0 height 0
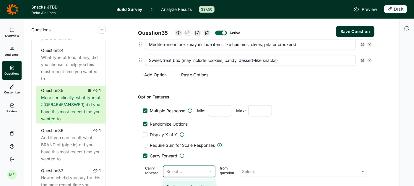
click at [214, 167] on div "Select..." at bounding box center [189, 171] width 52 height 11
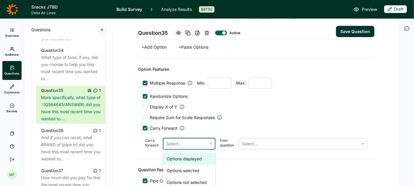
scroll to position [554, 0]
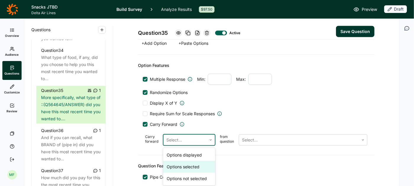
click at [196, 162] on div "Options selected" at bounding box center [189, 167] width 52 height 12
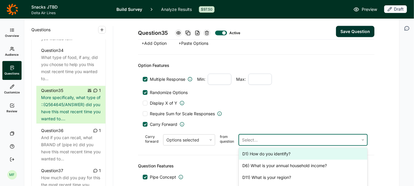
click at [250, 136] on div at bounding box center [299, 140] width 114 height 8
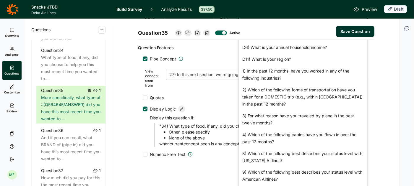
scroll to position [458, 0]
type input "Other, please specify"
type input "None of the above"
type input "Crackers"
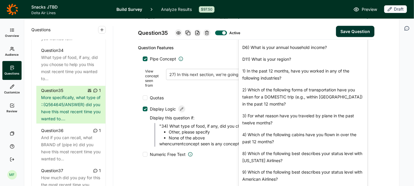
type input "Other salty snacks (i.e., Goldfish, Cheez-its)"
type input "Sandwich or wrap"
type input "Salad"
type input "Cheese plate/cheese & crackers"
type input "Protein/savory box (may include items like jerky, crackes, cheese spreads, nuts…"
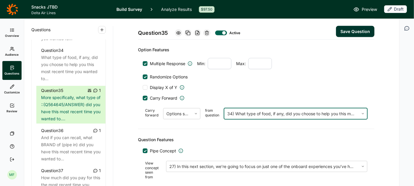
scroll to position [754, 0]
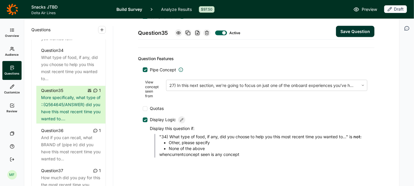
click at [349, 32] on button "Save Question" at bounding box center [355, 31] width 38 height 11
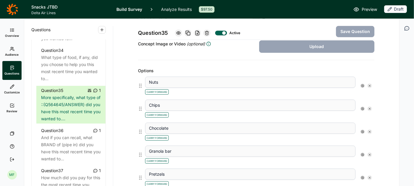
scroll to position [139, 0]
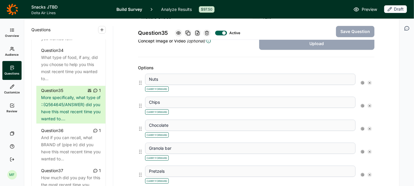
click at [362, 81] on icon at bounding box center [362, 83] width 4 height 4
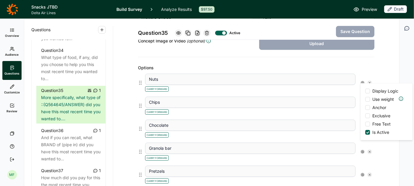
click at [366, 123] on div at bounding box center [367, 124] width 5 height 5
click at [365, 124] on input "Free Text" at bounding box center [365, 124] width 0 height 0
click at [338, 85] on div "Carry Forward Free Text" at bounding box center [250, 88] width 210 height 7
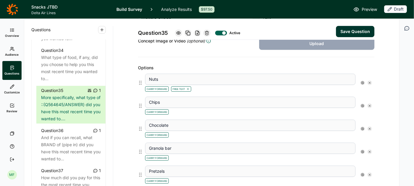
click at [363, 104] on use at bounding box center [362, 105] width 3 height 3
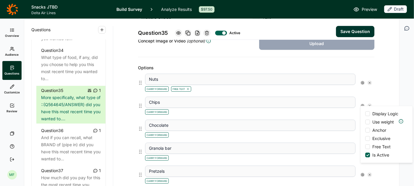
click at [367, 148] on div at bounding box center [367, 147] width 5 height 5
click at [365, 147] on input "Free Text" at bounding box center [365, 147] width 0 height 0
click at [339, 111] on div "Carry Forward Free Text" at bounding box center [250, 111] width 210 height 7
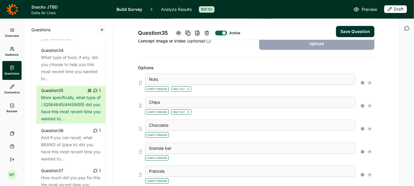
click at [363, 128] on use at bounding box center [362, 129] width 3 height 3
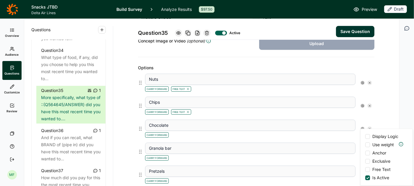
click at [368, 169] on div at bounding box center [367, 169] width 5 height 5
click at [365, 170] on input "Free Text" at bounding box center [365, 170] width 0 height 0
click at [350, 136] on div "Chocolate Carry Forward Free Text Display Logic Use weight Anchor Exclusive Fre…" at bounding box center [258, 128] width 231 height 23
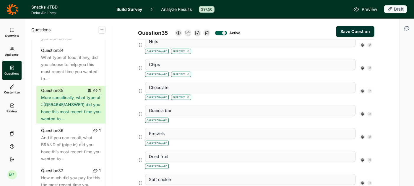
scroll to position [179, 0]
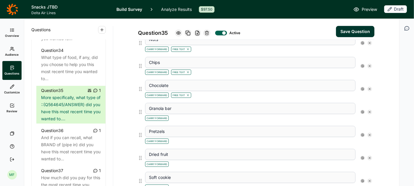
click at [361, 111] on use at bounding box center [362, 112] width 3 height 3
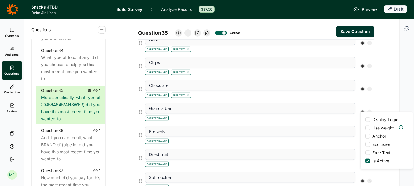
click at [368, 153] on div at bounding box center [367, 153] width 5 height 5
click at [365, 153] on input "Free Text" at bounding box center [365, 153] width 0 height 0
click at [341, 118] on div "Carry Forward Free Text" at bounding box center [250, 117] width 210 height 7
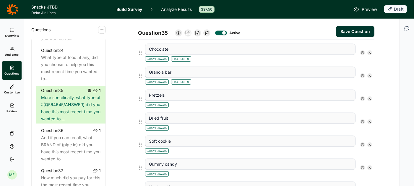
scroll to position [217, 0]
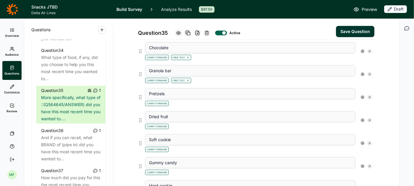
click at [362, 96] on use at bounding box center [362, 97] width 3 height 3
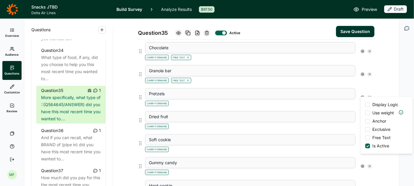
click at [368, 137] on div at bounding box center [367, 137] width 5 height 5
click at [365, 138] on input "Free Text" at bounding box center [365, 138] width 0 height 0
click at [347, 102] on div "Carry Forward Free Text" at bounding box center [250, 102] width 210 height 7
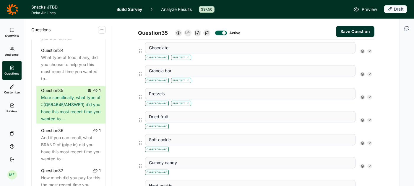
click at [361, 119] on use at bounding box center [362, 120] width 3 height 3
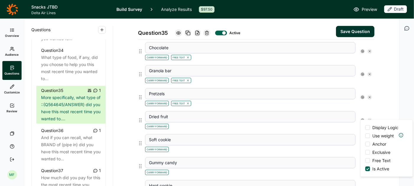
click at [365, 159] on div at bounding box center [367, 161] width 5 height 5
click at [365, 161] on input "Free Text" at bounding box center [365, 161] width 0 height 0
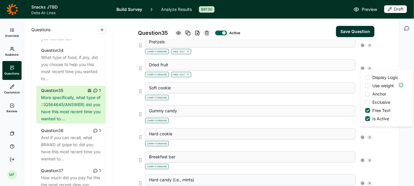
scroll to position [274, 0]
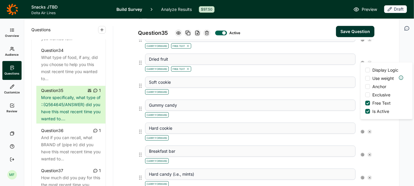
click at [348, 89] on div "Carry Forward" at bounding box center [250, 91] width 210 height 7
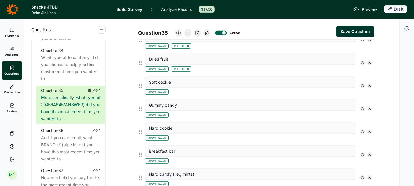
click at [363, 84] on use at bounding box center [362, 85] width 3 height 3
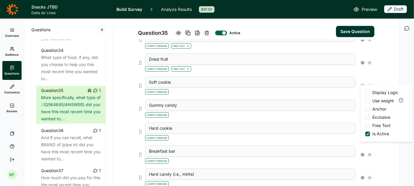
click at [368, 126] on div at bounding box center [367, 126] width 5 height 5
click at [365, 126] on input "Free Text" at bounding box center [365, 126] width 0 height 0
click at [344, 90] on div "Carry Forward Free Text" at bounding box center [250, 91] width 210 height 7
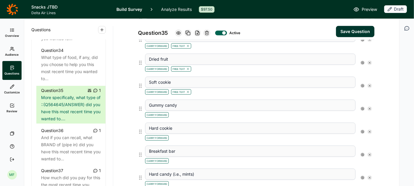
click at [360, 107] on icon at bounding box center [362, 109] width 4 height 4
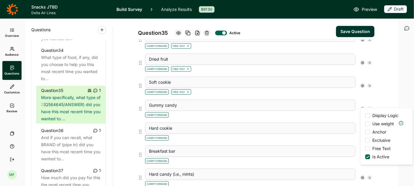
click at [367, 148] on div at bounding box center [367, 148] width 5 height 5
click at [365, 149] on input "Free Text" at bounding box center [365, 149] width 0 height 0
click at [344, 113] on div "Carry Forward Free Text" at bounding box center [250, 114] width 210 height 7
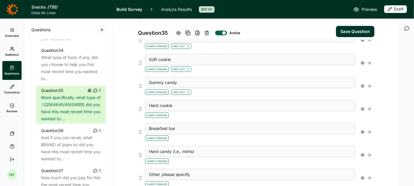
scroll to position [307, 0]
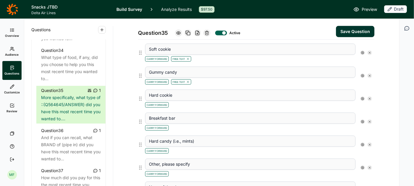
click at [362, 97] on icon at bounding box center [362, 99] width 4 height 4
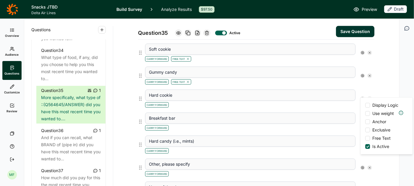
click at [365, 138] on div at bounding box center [367, 138] width 5 height 5
click at [365, 138] on input "Free Text" at bounding box center [365, 138] width 0 height 0
click at [340, 101] on div "Carry Forward Free Text" at bounding box center [250, 104] width 210 height 7
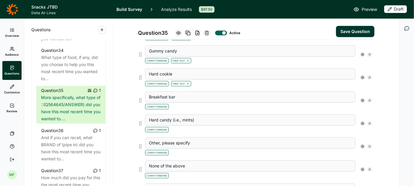
scroll to position [331, 0]
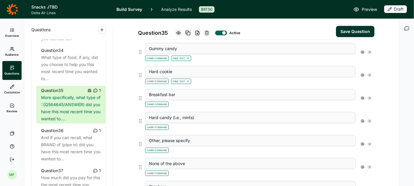
click at [362, 97] on icon at bounding box center [362, 99] width 4 height 4
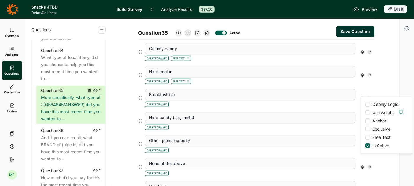
click at [366, 136] on div at bounding box center [367, 137] width 5 height 5
click at [365, 138] on input "Free Text" at bounding box center [365, 138] width 0 height 0
click at [341, 102] on div "Carry Forward Free Text" at bounding box center [250, 103] width 210 height 7
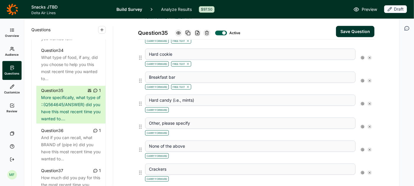
scroll to position [357, 0]
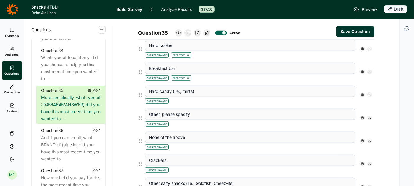
click at [361, 93] on icon at bounding box center [362, 95] width 4 height 4
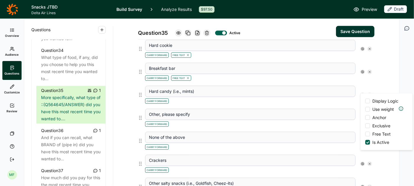
click at [365, 134] on div at bounding box center [367, 134] width 5 height 5
click at [365, 134] on input "Free Text" at bounding box center [365, 134] width 0 height 0
click at [341, 99] on div "Carry Forward Free Text" at bounding box center [250, 100] width 210 height 7
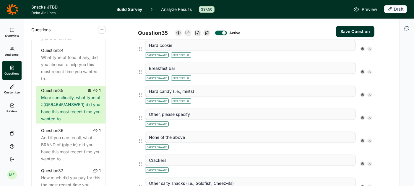
click at [368, 116] on icon at bounding box center [370, 118] width 4 height 4
type input "None of the above"
type input "Crackers"
type input "Other salty snacks (i.e., Goldfish, Cheez-its)"
type input "Sandwich or wrap"
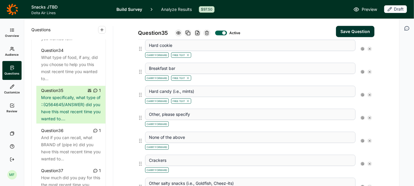
type input "Salad"
type input "Cheese plate/cheese & crackers"
type input "Protein/savory box (may include items like jerky, crackes, cheese spreads, nuts…"
type input "Mediterranean box (may include items like hummus, olives, pita or crackers)"
type input "Sweet/treat box (may include cookies, candy, dessert-like snacks)"
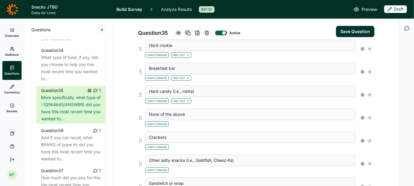
click at [368, 116] on icon at bounding box center [370, 118] width 4 height 4
type input "Crackers"
type input "Other salty snacks (i.e., Goldfish, Cheez-its)"
type input "Sandwich or wrap"
type input "Salad"
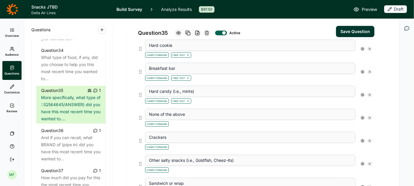
type input "Cheese plate/cheese & crackers"
type input "Protein/savory box (may include items like jerky, crackes, cheese spreads, nuts…"
type input "Mediterranean box (may include items like hummus, olives, pita or crackers)"
type input "Sweet/treat box (may include cookies, candy, dessert-like snacks)"
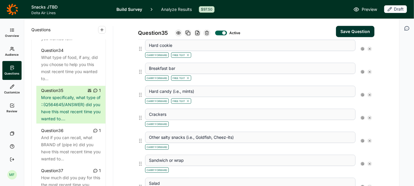
click at [363, 117] on use at bounding box center [362, 118] width 3 height 3
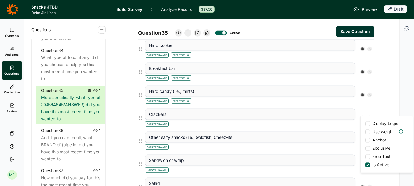
click at [367, 155] on div at bounding box center [367, 157] width 5 height 5
click at [365, 157] on input "Free Text" at bounding box center [365, 157] width 0 height 0
click at [348, 123] on div "Crackers Carry Forward Free Text Display Logic Use weight Anchor Exclusive Free…" at bounding box center [258, 118] width 231 height 23
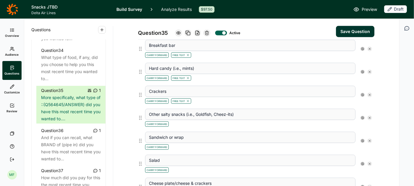
scroll to position [383, 0]
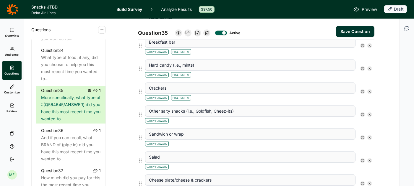
click at [362, 113] on icon at bounding box center [362, 115] width 4 height 4
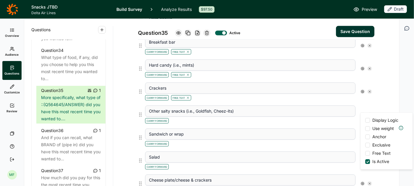
click at [366, 154] on div at bounding box center [367, 153] width 5 height 5
click at [365, 154] on input "Free Text" at bounding box center [365, 154] width 0 height 0
click at [346, 117] on div "Carry Forward Free Text" at bounding box center [250, 120] width 210 height 7
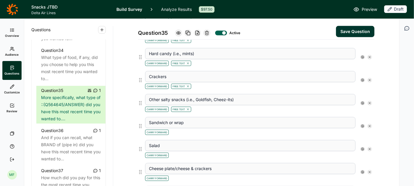
scroll to position [403, 0]
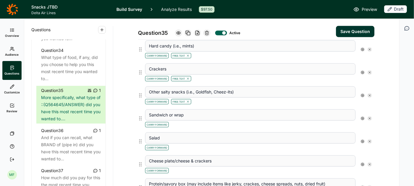
click at [362, 117] on icon at bounding box center [362, 119] width 4 height 4
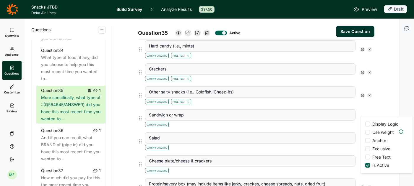
click at [365, 155] on div at bounding box center [367, 157] width 5 height 5
click at [365, 157] on input "Free Text" at bounding box center [365, 157] width 0 height 0
click at [335, 123] on div "Carry Forward Free Text" at bounding box center [250, 124] width 210 height 7
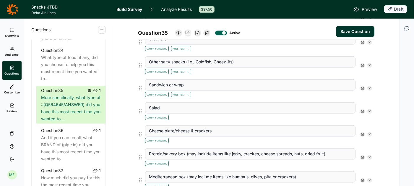
scroll to position [440, 0]
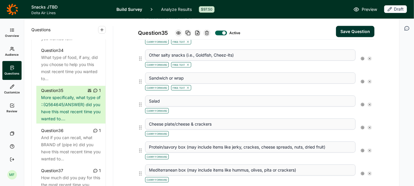
click at [361, 103] on icon at bounding box center [362, 105] width 4 height 4
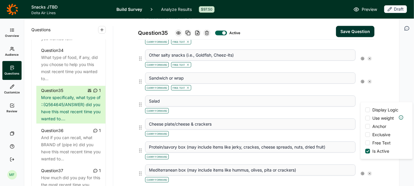
click at [367, 143] on div at bounding box center [367, 143] width 5 height 5
click at [365, 143] on input "Free Text" at bounding box center [365, 143] width 0 height 0
click at [342, 108] on div "Carry Forward Free Text" at bounding box center [250, 110] width 210 height 7
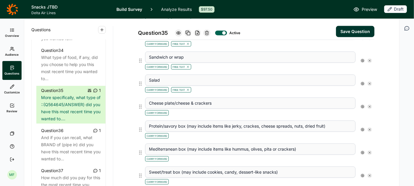
scroll to position [473, 0]
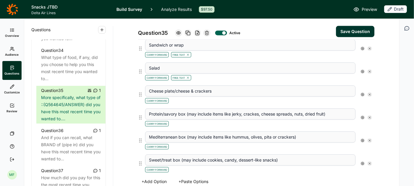
click at [362, 93] on use at bounding box center [362, 94] width 3 height 3
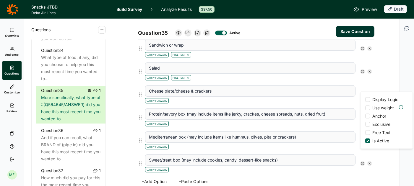
click at [367, 133] on div at bounding box center [367, 132] width 5 height 5
click at [365, 133] on input "Free Text" at bounding box center [365, 133] width 0 height 0
click at [350, 99] on div "Cheese plate/cheese & crackers Carry Forward Free Text Display Logic Use weight…" at bounding box center [258, 94] width 231 height 23
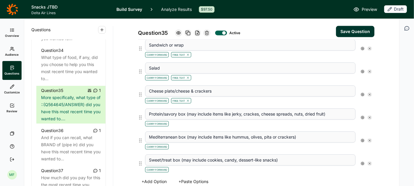
scroll to position [493, 0]
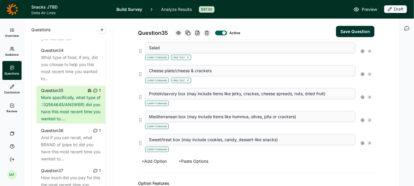
click at [363, 96] on icon at bounding box center [362, 98] width 4 height 4
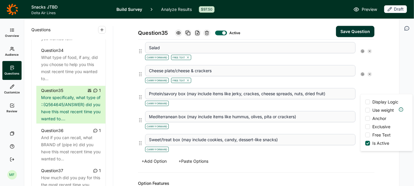
click at [365, 136] on div "Display Logic Use weight Anchor Exclusive Free Text Is Active" at bounding box center [386, 122] width 52 height 57
click at [341, 101] on div "Carry Forward" at bounding box center [250, 102] width 210 height 7
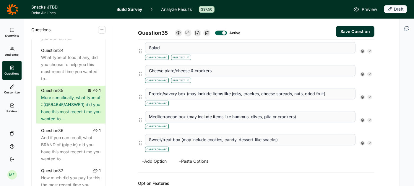
click at [363, 96] on icon at bounding box center [362, 98] width 4 height 4
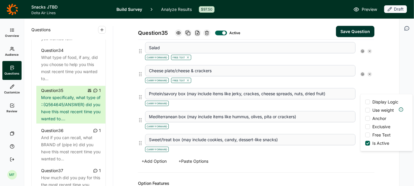
click at [369, 135] on div at bounding box center [367, 135] width 5 height 5
click at [365, 135] on input "Free Text" at bounding box center [365, 135] width 0 height 0
click at [348, 109] on div "Mediterranean box (may include items like hummus, olives, pita or crackers) Car…" at bounding box center [258, 120] width 231 height 23
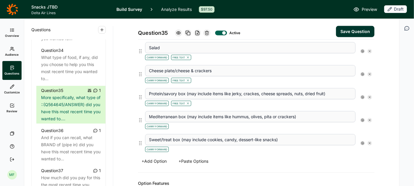
click at [361, 119] on icon at bounding box center [362, 121] width 4 height 4
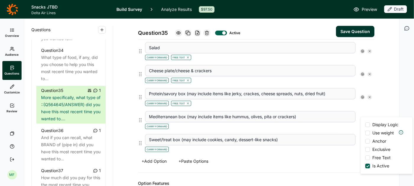
click at [366, 157] on div at bounding box center [367, 158] width 5 height 5
click at [365, 158] on input "Free Text" at bounding box center [365, 158] width 0 height 0
click at [346, 123] on div "Carry Forward Free Text" at bounding box center [250, 126] width 210 height 7
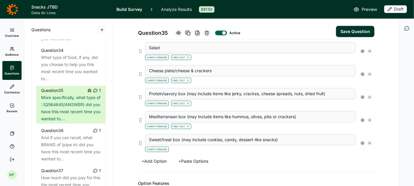
click at [362, 142] on use at bounding box center [362, 143] width 3 height 3
click at [366, 121] on div at bounding box center [367, 118] width 5 height 5
click at [365, 119] on input "Free Text" at bounding box center [365, 119] width 0 height 0
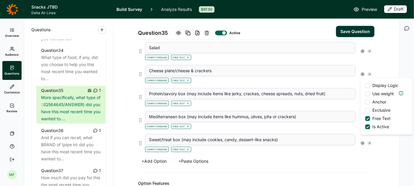
click at [343, 146] on div "Carry Forward Free Text" at bounding box center [250, 149] width 210 height 7
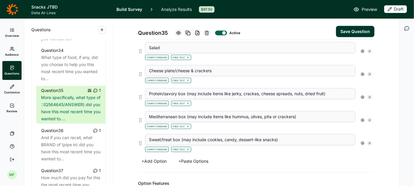
click at [361, 33] on button "Save Question" at bounding box center [355, 31] width 38 height 11
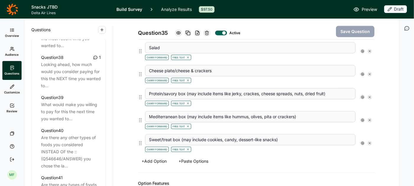
scroll to position [1577, 0]
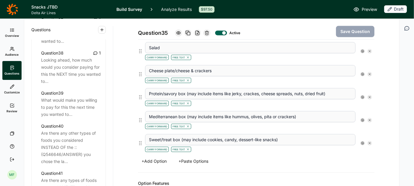
click at [63, 130] on div "Are there any other types of foods you considered INSTEAD OF the ::(Q546646/ANS…" at bounding box center [71, 147] width 60 height 35
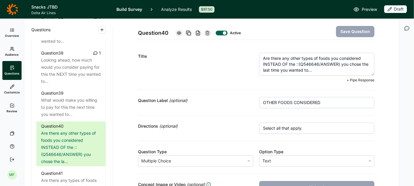
click at [294, 63] on textarea "Are there any other types of foods you considered INSTEAD OF the ::(Q546646/ANS…" at bounding box center [316, 64] width 115 height 23
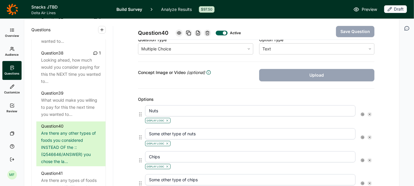
scroll to position [115, 0]
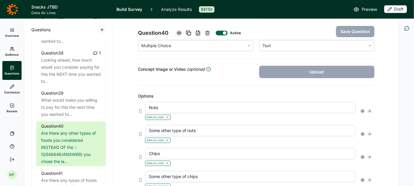
click at [369, 110] on icon at bounding box center [370, 112] width 4 height 4
type input "Some other type of nuts"
type input "Chips"
type input "Some other type of chips"
type input "Chocolate"
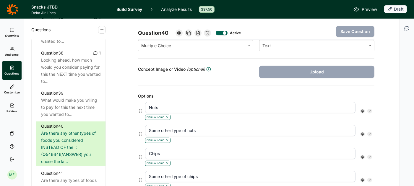
type input "Some other type of chocolate"
type input "Granola bar"
type input "Some other type of granola bar"
type input "Pretzels"
type input "Some other type of pretzels"
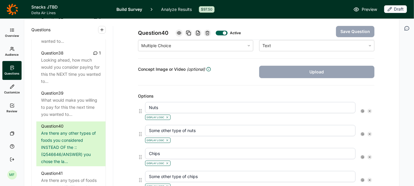
type input "Dried fruit"
type input "Some other type of dried fruit"
type input "Soft cookie"
type input "Some other type of soft cookie"
type input "Gummy candy"
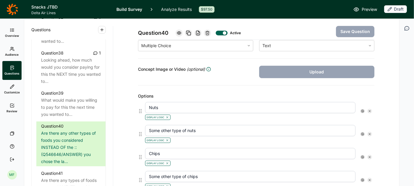
type input "Some other type of gummy candy"
type input "Hard cookie"
type input "Some other type of hard cookie"
type input "Breakfast bar"
type input "Some other type of breakfast bar"
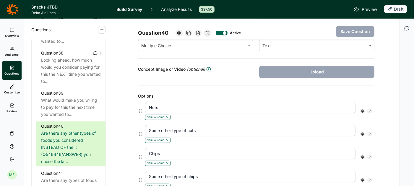
type input "Hard candy (i.e., mints)"
type input "Some other type of hard candy"
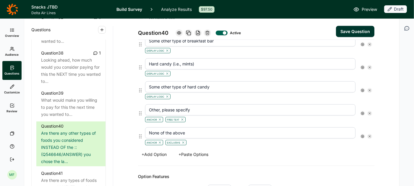
scroll to position [632, 0]
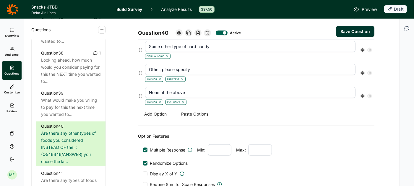
click at [160, 110] on button "+ Add Option" at bounding box center [154, 114] width 32 height 8
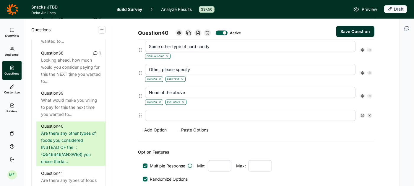
scroll to position [648, 0]
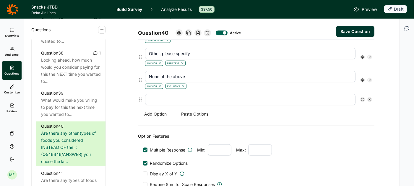
click at [159, 96] on input "text" at bounding box center [250, 99] width 210 height 11
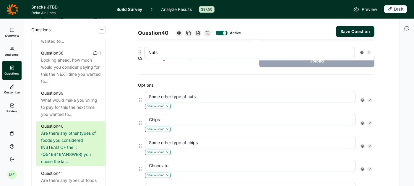
scroll to position [112, 0]
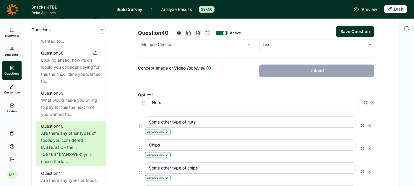
drag, startPoint x: 140, startPoint y: 94, endPoint x: 143, endPoint y: 104, distance: 10.2
click at [362, 125] on icon at bounding box center [362, 126] width 4 height 4
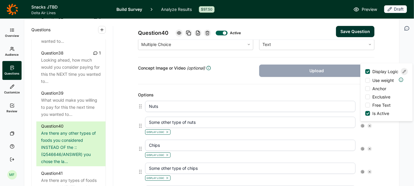
click at [314, 119] on input "Some other type of nuts" at bounding box center [250, 122] width 210 height 11
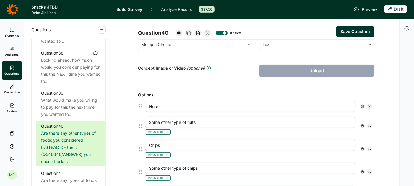
click at [361, 147] on icon at bounding box center [362, 149] width 4 height 4
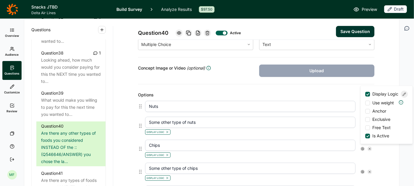
click at [403, 91] on div at bounding box center [403, 94] width 7 height 7
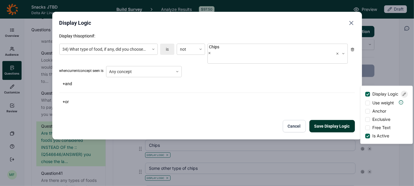
click at [352, 22] on icon "Close" at bounding box center [350, 22] width 7 height 7
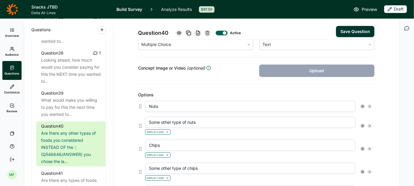
click at [363, 105] on icon at bounding box center [362, 107] width 4 height 4
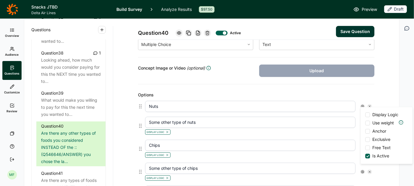
click at [367, 115] on div at bounding box center [367, 115] width 5 height 5
click at [365, 115] on input "Display Logic" at bounding box center [365, 115] width 0 height 0
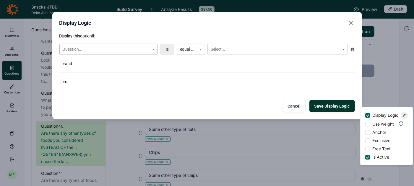
click at [154, 49] on use at bounding box center [153, 49] width 2 height 1
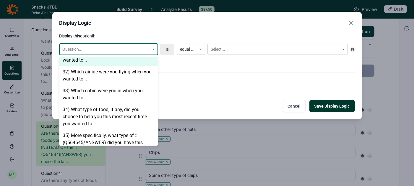
scroll to position [859, 0]
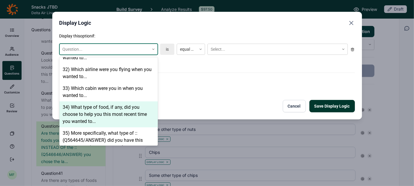
click at [123, 104] on div "34) What type of food, if any, did you choose to help you this most recent time…" at bounding box center [108, 115] width 98 height 26
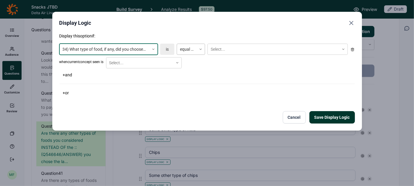
click at [193, 48] on div "equal to" at bounding box center [186, 50] width 19 height 10
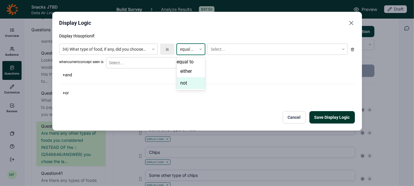
click at [184, 89] on div "not" at bounding box center [191, 83] width 28 height 12
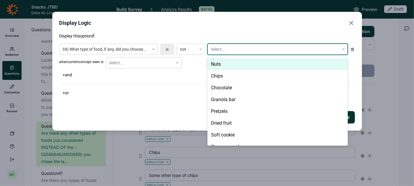
click at [222, 49] on div at bounding box center [272, 49] width 125 height 7
click at [219, 67] on div "Nuts" at bounding box center [277, 64] width 140 height 12
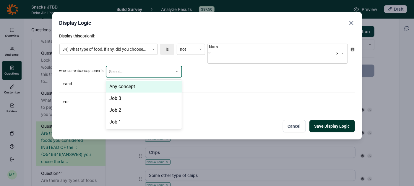
click at [178, 70] on icon at bounding box center [177, 72] width 4 height 4
click at [162, 81] on div "Any concept" at bounding box center [144, 87] width 76 height 12
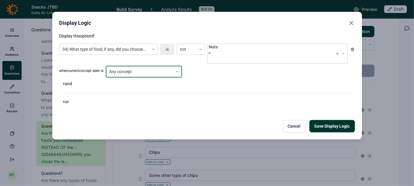
click at [330, 120] on button "Save Display Logic" at bounding box center [331, 126] width 45 height 12
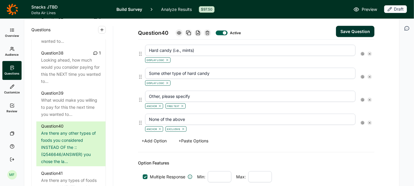
scroll to position [629, 0]
click at [161, 136] on button "+ Add Option" at bounding box center [154, 140] width 32 height 8
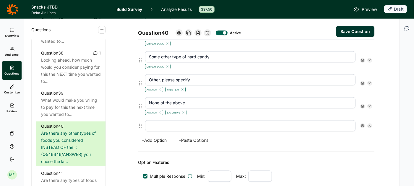
click at [369, 124] on icon at bounding box center [370, 126] width 4 height 4
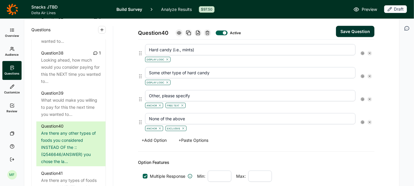
click at [203, 136] on button "+ Paste Options" at bounding box center [193, 140] width 37 height 8
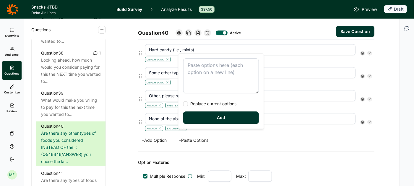
click at [196, 71] on textarea at bounding box center [221, 75] width 76 height 35
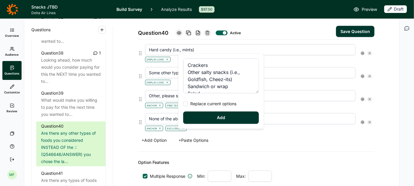
click at [208, 120] on button "Add" at bounding box center [221, 118] width 76 height 12
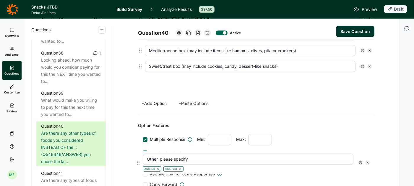
scroll to position [794, 0]
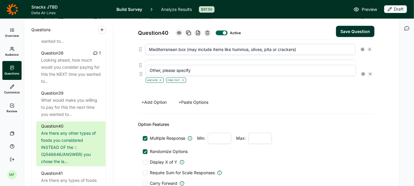
drag, startPoint x: 141, startPoint y: 72, endPoint x: 141, endPoint y: 76, distance: 4.5
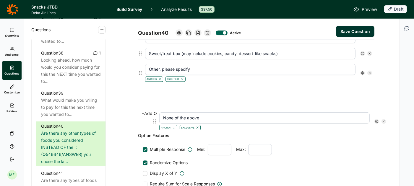
scroll to position [784, 0]
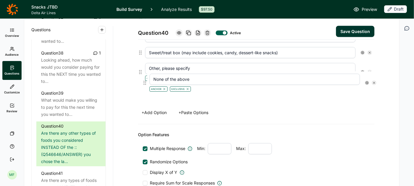
drag, startPoint x: 139, startPoint y: 87, endPoint x: 143, endPoint y: 84, distance: 5.5
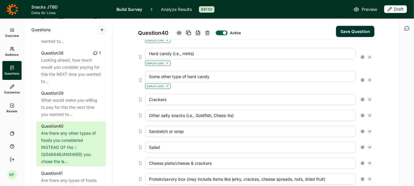
scroll to position [619, 0]
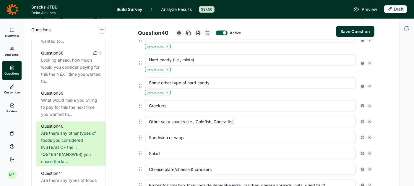
click at [361, 104] on icon at bounding box center [362, 106] width 4 height 4
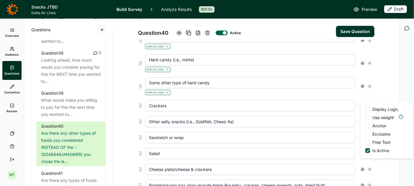
click at [366, 109] on div at bounding box center [367, 109] width 5 height 5
click at [365, 110] on input "Display Logic" at bounding box center [365, 110] width 0 height 0
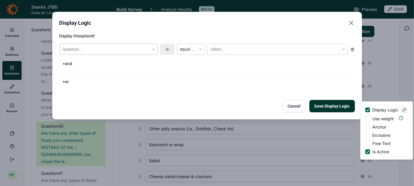
click at [153, 50] on icon at bounding box center [153, 50] width 4 height 4
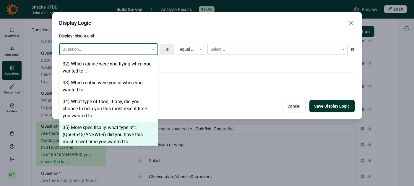
scroll to position [862, 0]
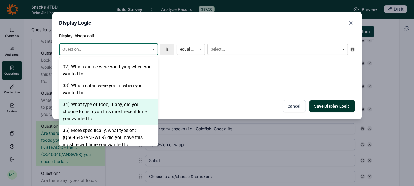
click at [117, 99] on div "34) What type of food, if any, did you choose to help you this most recent time…" at bounding box center [108, 112] width 98 height 26
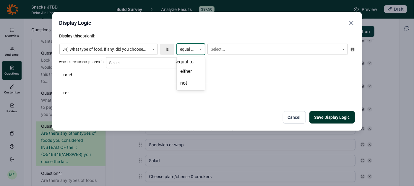
click at [200, 49] on icon at bounding box center [201, 50] width 4 height 4
click at [192, 88] on div "not" at bounding box center [191, 83] width 28 height 12
drag, startPoint x: 254, startPoint y: 19, endPoint x: 255, endPoint y: 22, distance: 3.0
click at [255, 22] on div "Display Logic" at bounding box center [206, 23] width 295 height 8
click at [236, 50] on div at bounding box center [272, 49] width 125 height 7
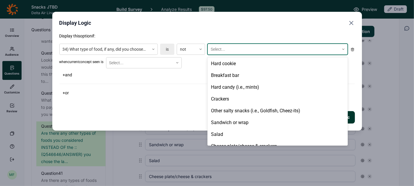
scroll to position [96, 0]
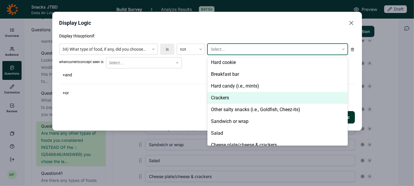
click at [229, 99] on div "Crackers" at bounding box center [277, 98] width 140 height 12
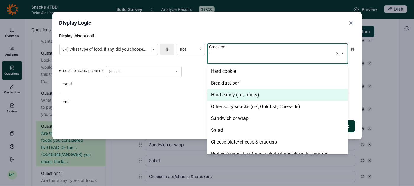
click at [184, 98] on div "+ or" at bounding box center [206, 102] width 295 height 8
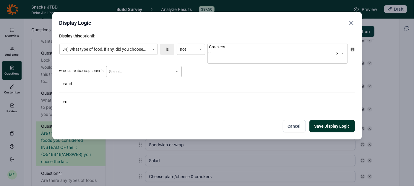
click at [166, 68] on div at bounding box center [139, 71] width 61 height 7
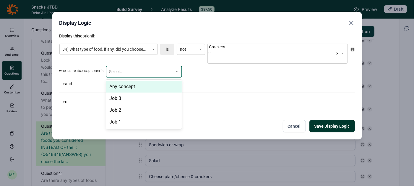
click at [154, 81] on div "Any concept" at bounding box center [144, 87] width 76 height 12
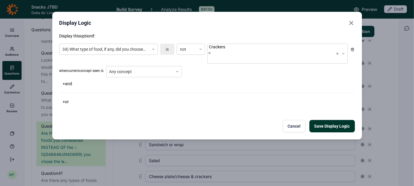
click at [326, 120] on button "Save Display Logic" at bounding box center [331, 126] width 45 height 12
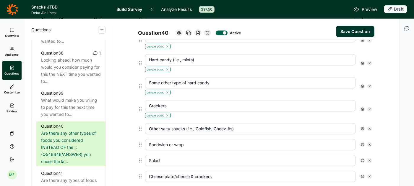
click at [361, 62] on use at bounding box center [362, 63] width 3 height 3
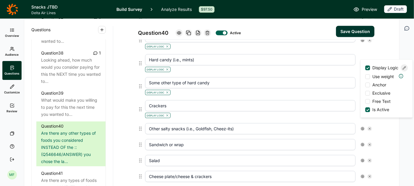
click at [401, 69] on div at bounding box center [403, 67] width 7 height 7
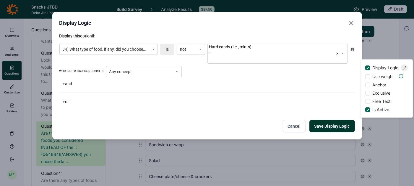
click at [354, 22] on icon "Close" at bounding box center [350, 22] width 7 height 7
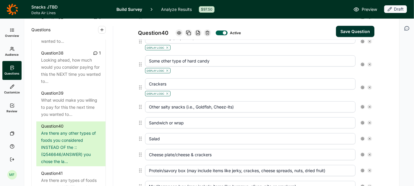
scroll to position [643, 0]
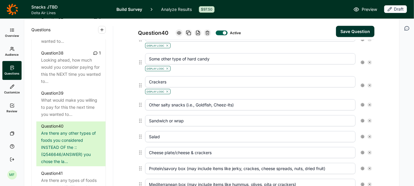
click at [362, 104] on use at bounding box center [362, 105] width 3 height 3
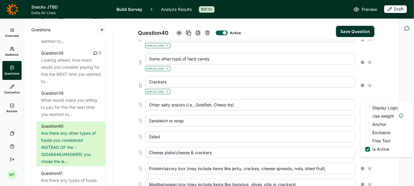
click at [366, 107] on div at bounding box center [367, 108] width 5 height 5
click at [365, 108] on input "Display Logic" at bounding box center [365, 108] width 0 height 0
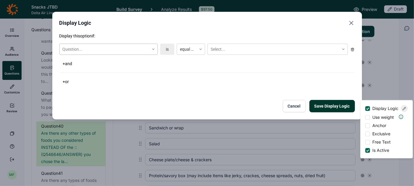
click at [154, 50] on icon at bounding box center [153, 50] width 4 height 4
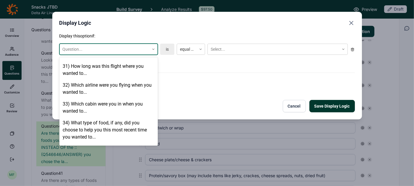
scroll to position [845, 0]
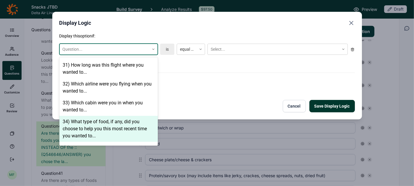
click at [128, 117] on div "34) What type of food, if any, did you choose to help you this most recent time…" at bounding box center [108, 129] width 98 height 26
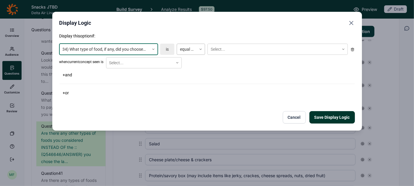
click at [192, 51] on div at bounding box center [187, 49] width 14 height 7
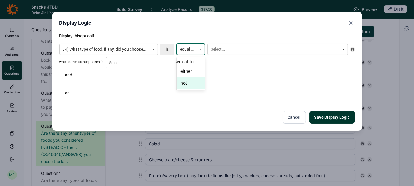
click at [185, 87] on div "not" at bounding box center [191, 83] width 28 height 12
click at [221, 47] on div at bounding box center [272, 49] width 125 height 7
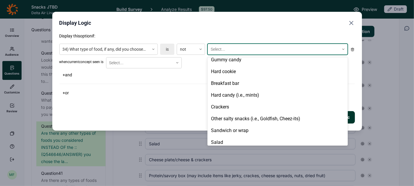
scroll to position [96, 0]
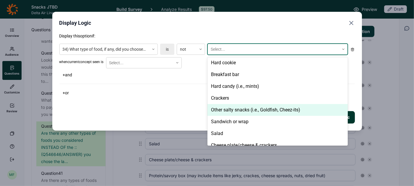
click at [224, 109] on div "Other salty snacks (i.e., Goldfish, Cheez-its)" at bounding box center [277, 110] width 140 height 12
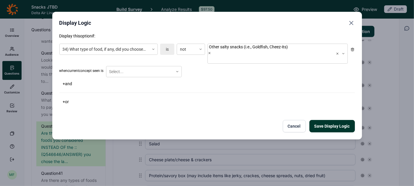
click at [163, 102] on div "Display this option if: 34) What type of food, if any, did you choose to help y…" at bounding box center [206, 82] width 295 height 99
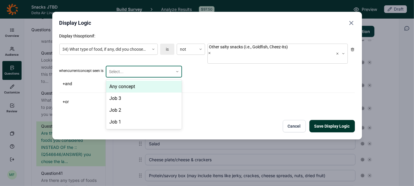
click at [177, 70] on icon at bounding box center [177, 72] width 4 height 4
click at [169, 81] on div "Any concept" at bounding box center [144, 87] width 76 height 12
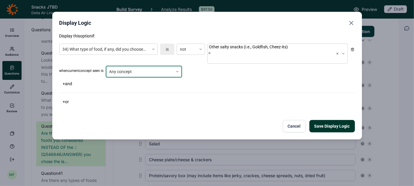
click at [328, 120] on button "Save Display Logic" at bounding box center [331, 126] width 45 height 12
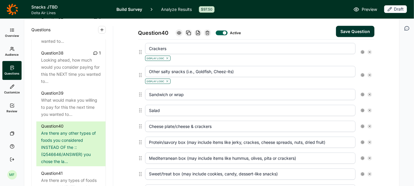
scroll to position [687, 0]
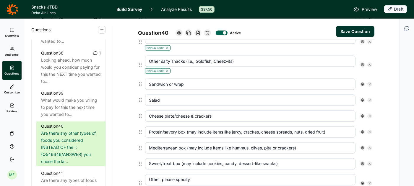
click at [362, 83] on use at bounding box center [362, 84] width 3 height 3
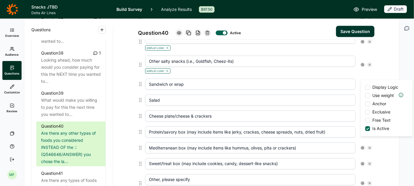
click at [368, 86] on div at bounding box center [367, 87] width 5 height 5
click at [365, 87] on input "Display Logic" at bounding box center [365, 87] width 0 height 0
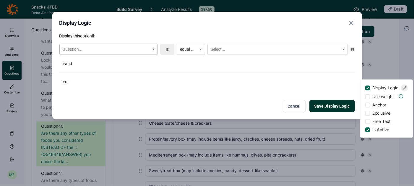
click at [152, 50] on icon at bounding box center [153, 50] width 4 height 4
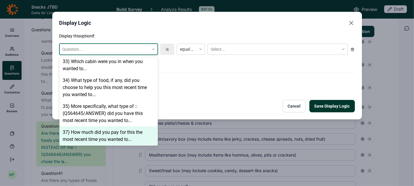
scroll to position [885, 0]
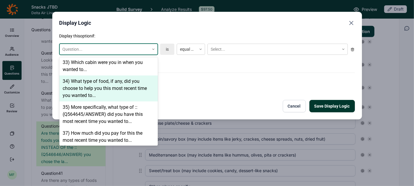
click at [131, 76] on div "34) What type of food, if any, did you choose to help you this most recent time…" at bounding box center [108, 89] width 98 height 26
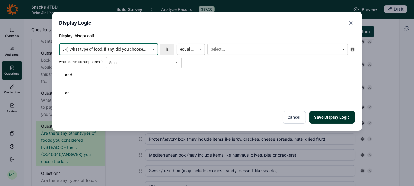
click at [185, 51] on div at bounding box center [187, 49] width 14 height 7
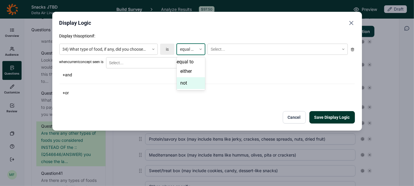
click at [186, 85] on div "not" at bounding box center [191, 83] width 28 height 12
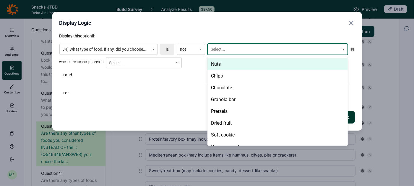
click at [221, 49] on div at bounding box center [272, 49] width 125 height 7
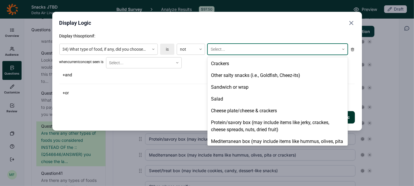
scroll to position [131, 0]
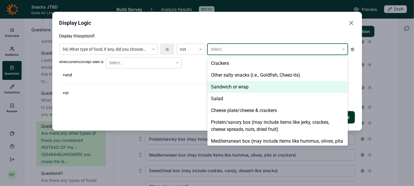
click at [219, 86] on div "Sandwich or wrap" at bounding box center [277, 87] width 140 height 12
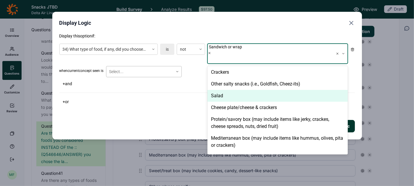
click at [141, 68] on div at bounding box center [139, 71] width 61 height 7
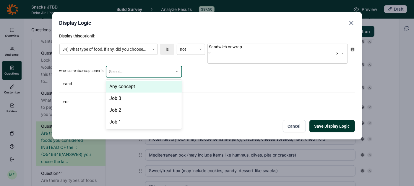
click at [138, 81] on div "Any concept" at bounding box center [144, 87] width 76 height 12
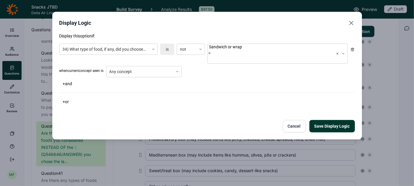
click at [329, 120] on button "Save Display Logic" at bounding box center [331, 126] width 45 height 12
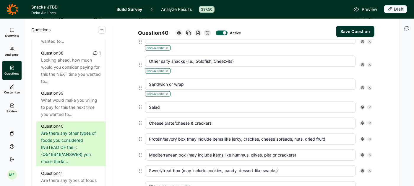
click at [362, 106] on icon at bounding box center [362, 108] width 4 height 4
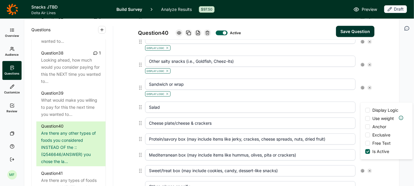
click at [366, 110] on div at bounding box center [367, 110] width 5 height 5
click at [365, 110] on input "Display Logic" at bounding box center [365, 110] width 0 height 0
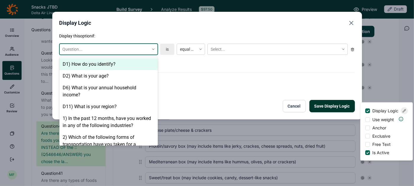
click at [154, 50] on icon at bounding box center [153, 50] width 4 height 4
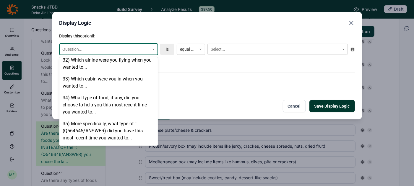
scroll to position [869, 0]
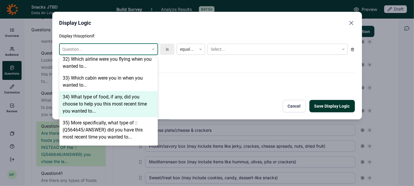
click at [105, 94] on div "34) What type of food, if any, did you choose to help you this most recent time…" at bounding box center [108, 104] width 98 height 26
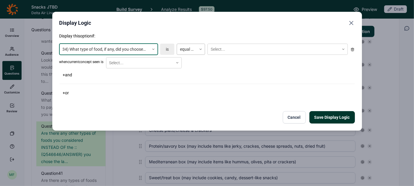
click at [191, 50] on div at bounding box center [187, 49] width 14 height 7
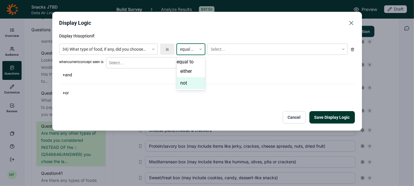
click at [186, 86] on div "not" at bounding box center [191, 83] width 28 height 12
click at [218, 53] on div "Select..." at bounding box center [273, 50] width 131 height 10
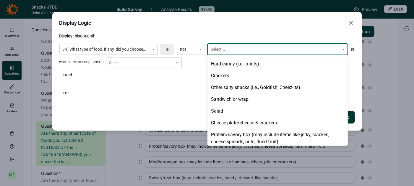
scroll to position [123, 0]
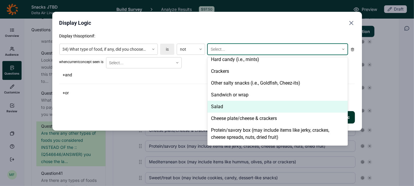
click at [222, 112] on div "Salad" at bounding box center [277, 107] width 140 height 12
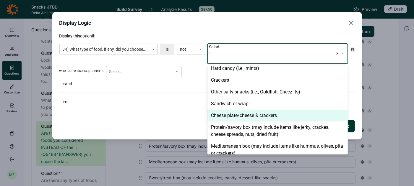
click at [192, 108] on div "Display this option if: 34) What type of food, if any, did you choose to help y…" at bounding box center [206, 82] width 295 height 99
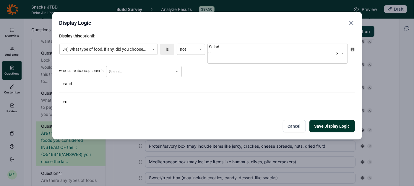
click at [348, 120] on button "Save Display Logic" at bounding box center [331, 126] width 45 height 12
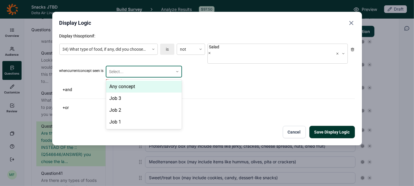
click at [170, 68] on div at bounding box center [139, 71] width 61 height 7
click at [164, 81] on div "Any concept" at bounding box center [144, 87] width 76 height 12
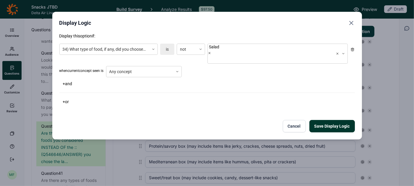
click at [323, 122] on button "Save Display Logic" at bounding box center [331, 126] width 45 height 12
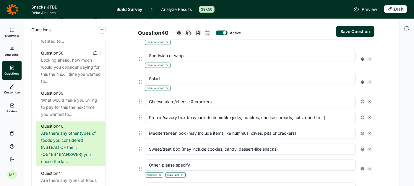
scroll to position [719, 0]
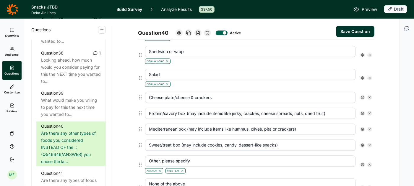
click at [362, 96] on use at bounding box center [362, 97] width 3 height 3
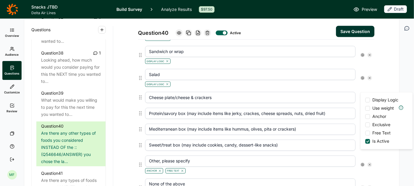
click at [366, 100] on div at bounding box center [367, 100] width 5 height 5
click at [365, 100] on input "Display Logic" at bounding box center [365, 100] width 0 height 0
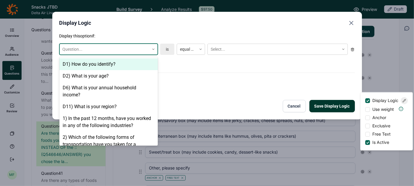
click at [152, 48] on icon at bounding box center [153, 50] width 4 height 4
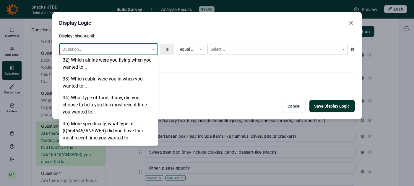
scroll to position [871, 0]
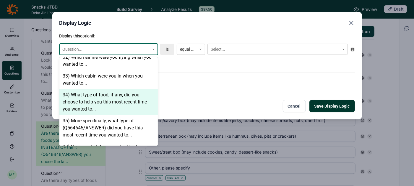
click at [116, 93] on div "34) What type of food, if any, did you choose to help you this most recent time…" at bounding box center [108, 102] width 98 height 26
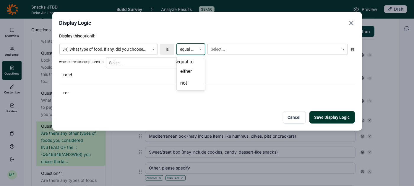
click at [184, 53] on div at bounding box center [187, 49] width 14 height 7
click at [185, 89] on div "not" at bounding box center [191, 83] width 28 height 12
click at [218, 48] on div at bounding box center [272, 49] width 125 height 7
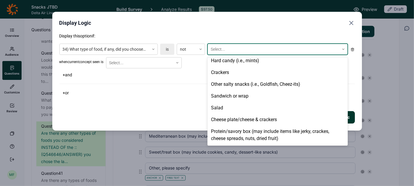
scroll to position [127, 0]
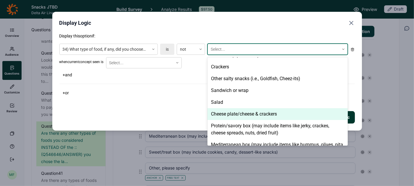
click at [228, 111] on div "Cheese plate/cheese & crackers" at bounding box center [277, 114] width 140 height 12
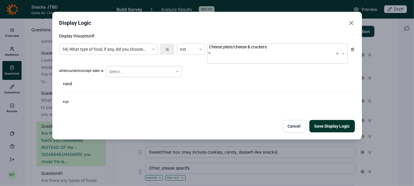
click at [177, 107] on div "Display this option if: 34) What type of food, if any, did you choose to help y…" at bounding box center [206, 82] width 295 height 99
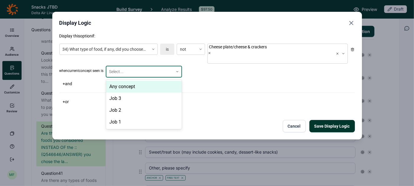
click at [176, 70] on div at bounding box center [177, 72] width 8 height 4
click at [168, 81] on div "Any concept" at bounding box center [144, 87] width 76 height 12
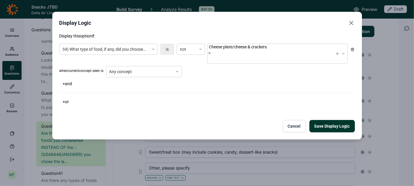
click at [325, 120] on button "Save Display Logic" at bounding box center [331, 126] width 45 height 12
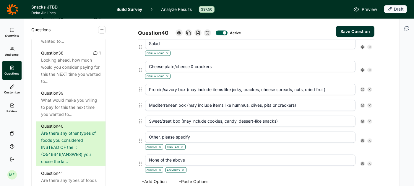
scroll to position [767, 0]
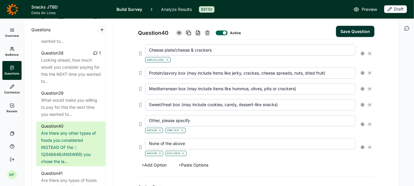
click at [362, 72] on use at bounding box center [362, 73] width 3 height 3
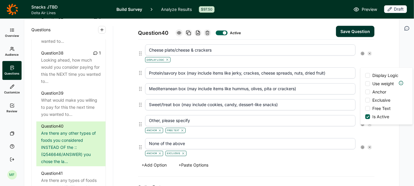
click at [366, 78] on label "Display Logic" at bounding box center [382, 76] width 35 height 6
click at [365, 76] on input "Display Logic" at bounding box center [365, 76] width 0 height 0
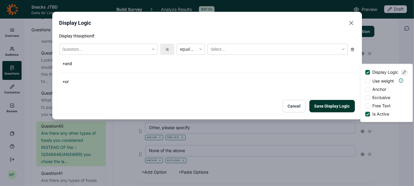
scroll to position [774, 0]
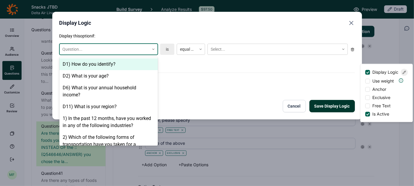
click at [154, 51] on div at bounding box center [153, 49] width 8 height 11
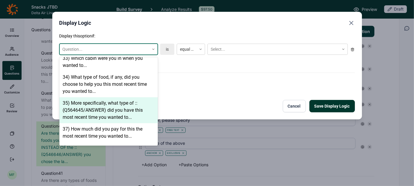
scroll to position [879, 0]
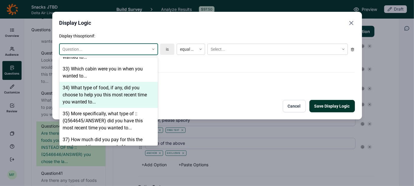
click at [125, 85] on div "34) What type of food, if any, did you choose to help you this most recent time…" at bounding box center [108, 95] width 98 height 26
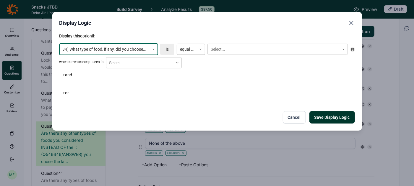
click at [189, 46] on div at bounding box center [187, 49] width 14 height 7
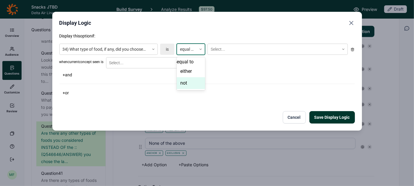
click at [186, 89] on div "not" at bounding box center [191, 83] width 28 height 12
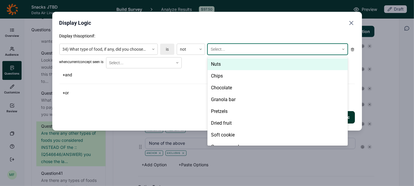
click at [220, 46] on div at bounding box center [272, 49] width 125 height 7
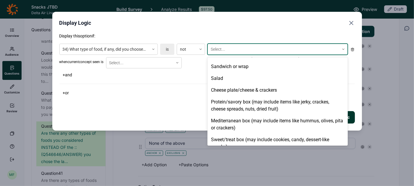
scroll to position [154, 0]
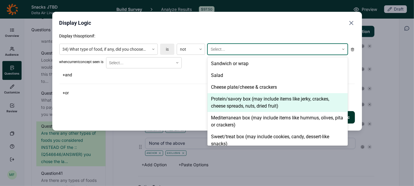
click at [223, 99] on div "Protein/savory box (may include items like jerky, crackes, cheese spreads, nuts…" at bounding box center [277, 102] width 140 height 19
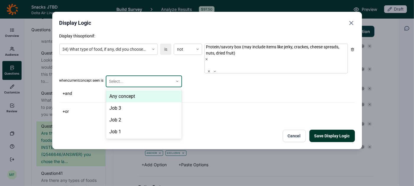
click at [153, 78] on div at bounding box center [139, 81] width 61 height 7
click at [146, 91] on div "Any concept" at bounding box center [144, 97] width 76 height 12
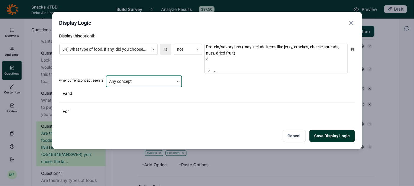
click at [322, 132] on button "Save Display Logic" at bounding box center [331, 136] width 45 height 12
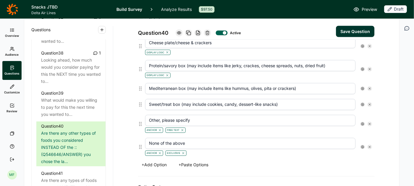
click at [362, 87] on icon at bounding box center [362, 89] width 4 height 4
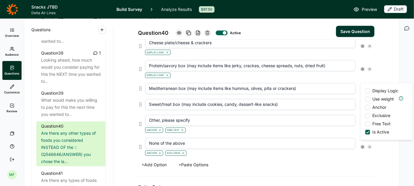
click at [365, 90] on div at bounding box center [367, 91] width 5 height 5
click at [365, 91] on input "Display Logic" at bounding box center [365, 91] width 0 height 0
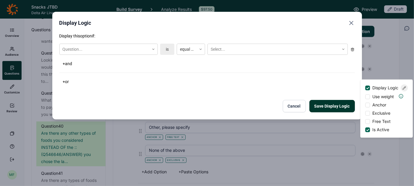
scroll to position [781, 0]
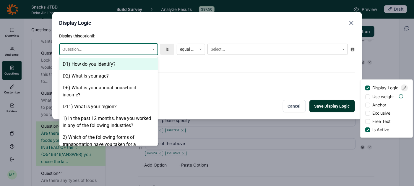
click at [153, 48] on icon at bounding box center [153, 50] width 4 height 4
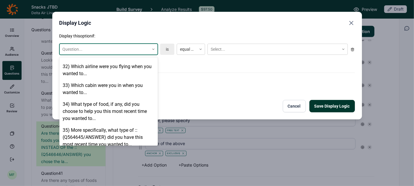
scroll to position [863, 0]
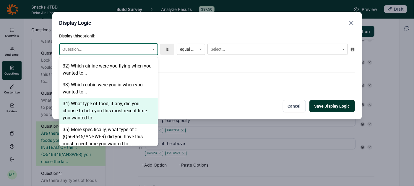
click at [125, 101] on div "34) What type of food, if any, did you choose to help you this most recent time…" at bounding box center [108, 111] width 98 height 26
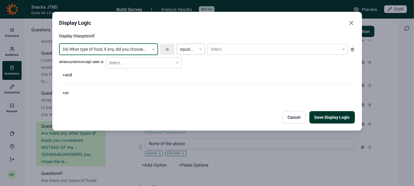
click at [186, 50] on div at bounding box center [187, 49] width 14 height 7
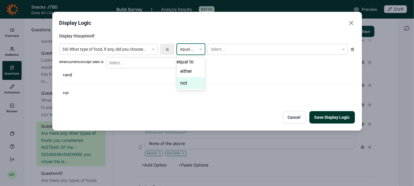
click at [185, 88] on div "not" at bounding box center [191, 83] width 28 height 12
click at [221, 50] on div at bounding box center [272, 49] width 125 height 7
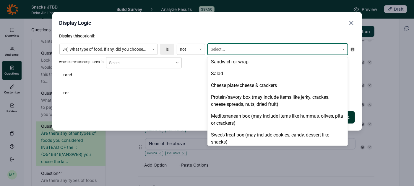
scroll to position [157, 0]
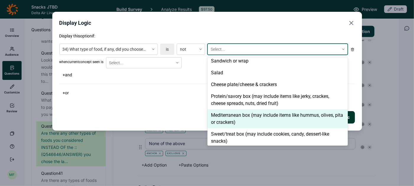
click at [215, 120] on div "Mediterranean box (may include items like hummus, olives, pita or crackers)" at bounding box center [277, 119] width 140 height 19
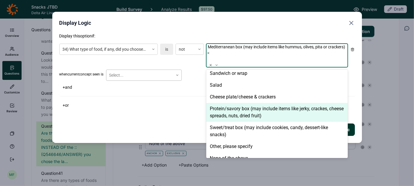
click at [179, 74] on icon at bounding box center [177, 76] width 4 height 4
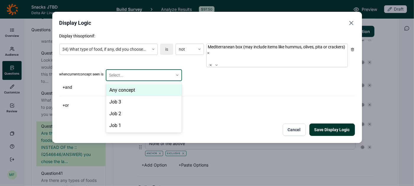
click at [165, 92] on div "Any concept" at bounding box center [144, 90] width 76 height 12
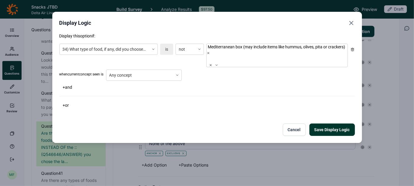
click at [319, 129] on button "Save Display Logic" at bounding box center [331, 130] width 45 height 12
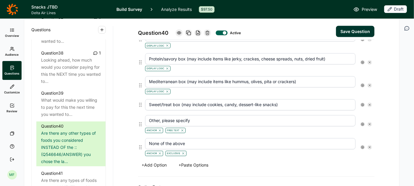
scroll to position [795, 0]
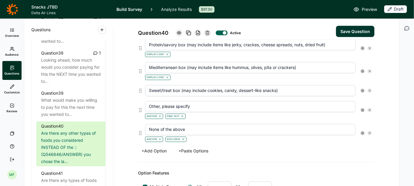
click at [362, 89] on icon at bounding box center [362, 91] width 4 height 4
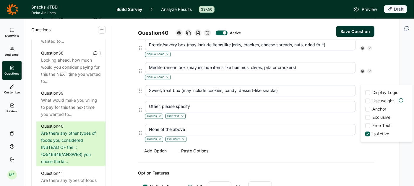
click at [373, 92] on span "Display Logic" at bounding box center [385, 93] width 26 height 6
click at [365, 93] on input "Display Logic" at bounding box center [365, 93] width 0 height 0
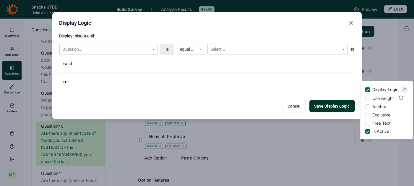
scroll to position [802, 0]
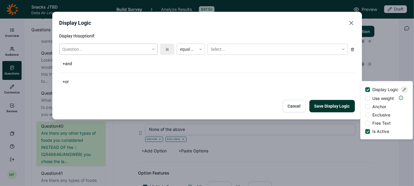
click at [151, 50] on icon at bounding box center [153, 50] width 4 height 4
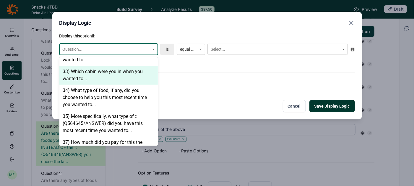
scroll to position [892, 0]
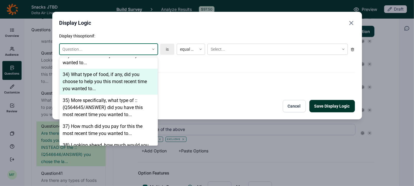
click at [125, 69] on div "34) What type of food, if any, did you choose to help you this most recent time…" at bounding box center [108, 82] width 98 height 26
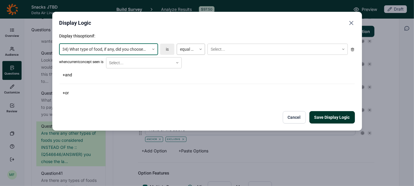
click at [185, 50] on div at bounding box center [187, 49] width 14 height 7
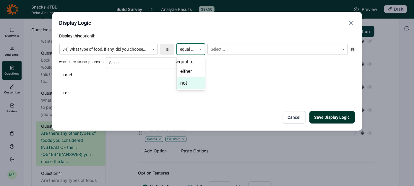
click at [187, 89] on div "not" at bounding box center [191, 83] width 28 height 12
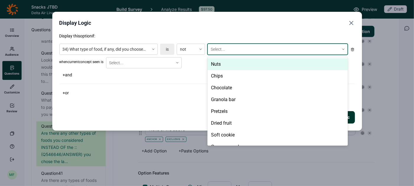
click at [225, 50] on div at bounding box center [272, 49] width 125 height 7
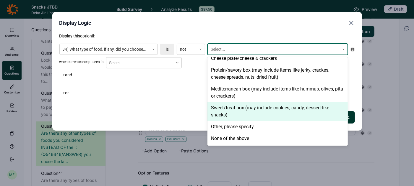
click at [224, 106] on div "Sweet/treat box (may include cookies, candy, dessert-like snacks)" at bounding box center [277, 111] width 140 height 19
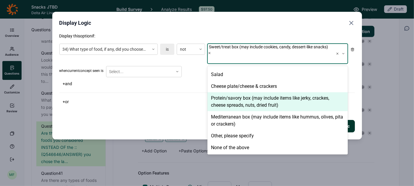
click at [143, 66] on div "34) What type of food, if any, did you choose to help you this most recent time…" at bounding box center [206, 53] width 295 height 25
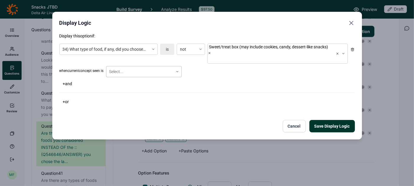
click at [143, 76] on div at bounding box center [139, 71] width 61 height 7
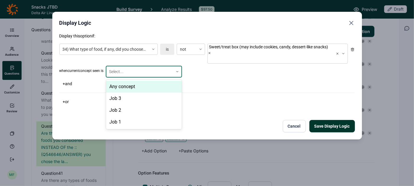
click at [138, 92] on div "Any concept" at bounding box center [144, 87] width 76 height 12
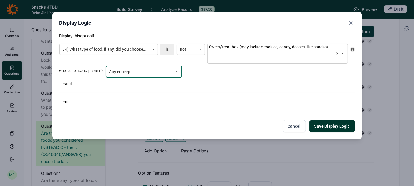
click at [336, 130] on button "Save Display Logic" at bounding box center [331, 126] width 45 height 12
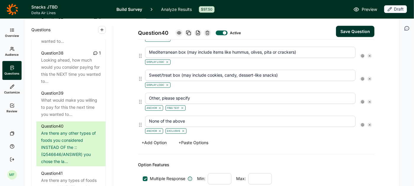
scroll to position [811, 0]
click at [162, 139] on button "+ Add Option" at bounding box center [154, 143] width 32 height 8
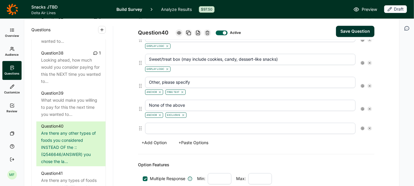
click at [166, 123] on input "text" at bounding box center [250, 128] width 210 height 11
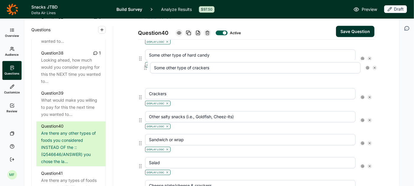
scroll to position [646, 0]
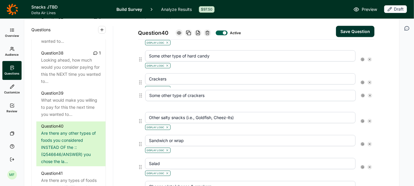
drag, startPoint x: 140, startPoint y: 119, endPoint x: 140, endPoint y: 92, distance: 26.9
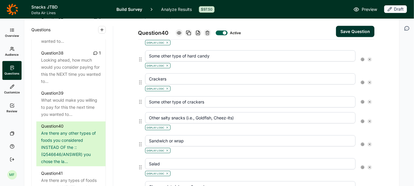
click at [361, 58] on use at bounding box center [362, 59] width 3 height 3
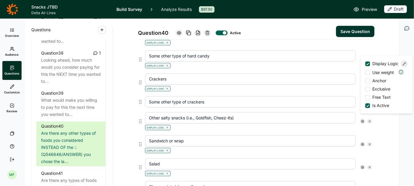
click at [404, 66] on use at bounding box center [404, 64] width 3 height 3
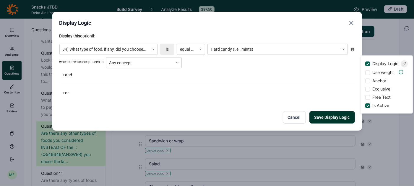
click at [350, 20] on icon "Close" at bounding box center [350, 22] width 7 height 7
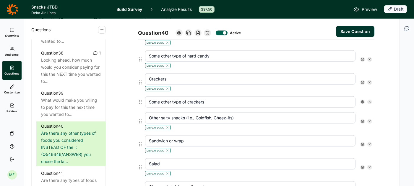
click at [363, 100] on icon at bounding box center [362, 102] width 4 height 4
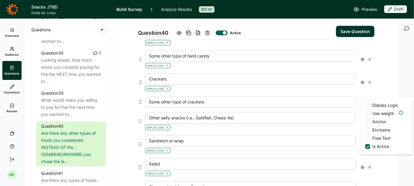
click at [368, 104] on div at bounding box center [367, 105] width 5 height 5
click at [365, 105] on input "Display Logic" at bounding box center [365, 105] width 0 height 0
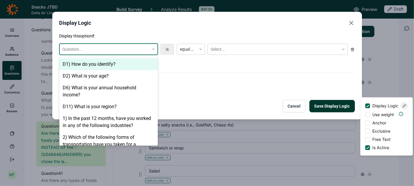
click at [151, 49] on div at bounding box center [153, 50] width 8 height 4
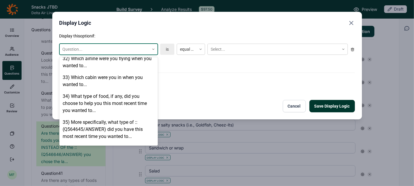
scroll to position [872, 0]
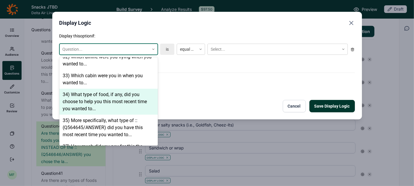
click at [111, 94] on div "34) What type of food, if any, did you choose to help you this most recent time…" at bounding box center [108, 102] width 98 height 26
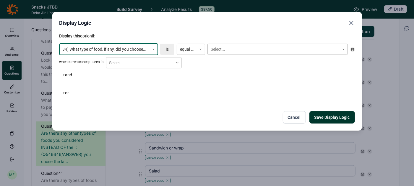
click at [223, 47] on div at bounding box center [272, 49] width 125 height 7
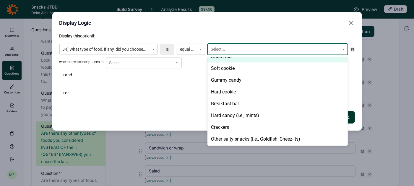
scroll to position [67, 0]
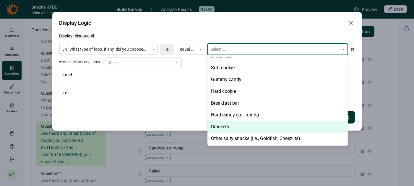
click at [221, 125] on div "Crackers" at bounding box center [277, 127] width 140 height 12
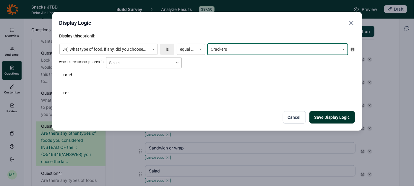
click at [172, 61] on div "Select..." at bounding box center [139, 63] width 67 height 10
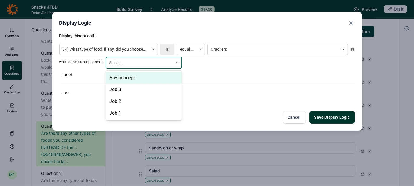
click at [164, 75] on div "Any concept" at bounding box center [144, 78] width 76 height 12
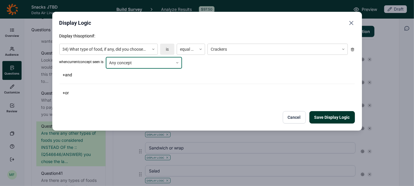
click at [319, 117] on button "Save Display Logic" at bounding box center [331, 117] width 45 height 12
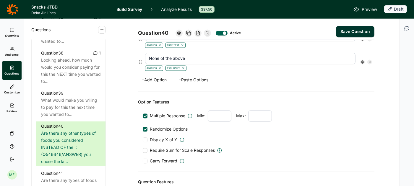
scroll to position [900, 0]
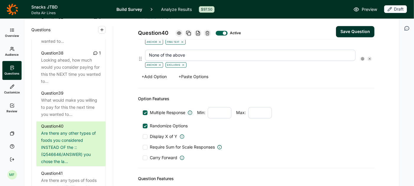
click at [155, 73] on button "+ Add Option" at bounding box center [154, 77] width 32 height 8
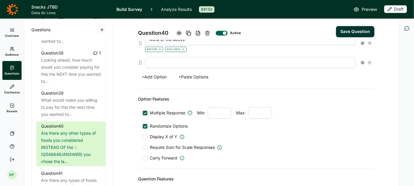
click at [157, 57] on input "text" at bounding box center [250, 62] width 210 height 11
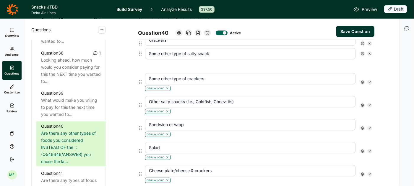
scroll to position [680, 0]
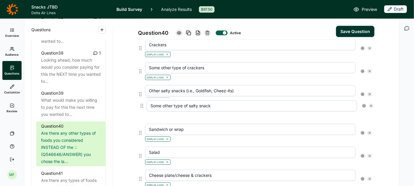
drag, startPoint x: 139, startPoint y: 106, endPoint x: 140, endPoint y: 101, distance: 5.0
click at [362, 112] on icon at bounding box center [362, 114] width 4 height 4
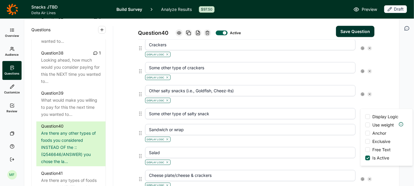
click at [365, 116] on div at bounding box center [367, 117] width 5 height 5
click at [365, 117] on input "Display Logic" at bounding box center [365, 117] width 0 height 0
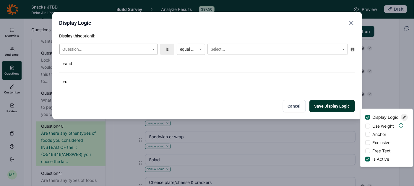
click at [153, 49] on use at bounding box center [153, 49] width 2 height 1
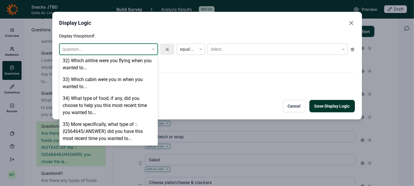
scroll to position [869, 0]
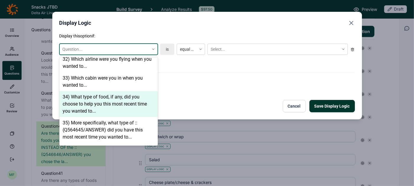
click at [124, 91] on div "34) What type of food, if any, did you choose to help you this most recent time…" at bounding box center [108, 104] width 98 height 26
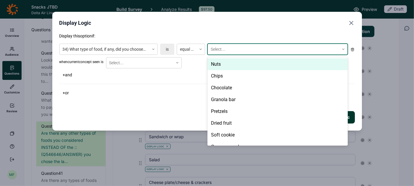
click at [220, 48] on div at bounding box center [272, 49] width 125 height 7
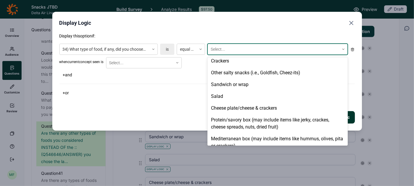
scroll to position [141, 0]
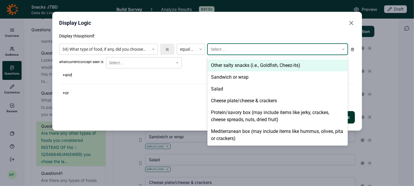
click at [230, 65] on div "Other salty snacks (i.e., Goldfish, Cheez-its)" at bounding box center [277, 66] width 140 height 12
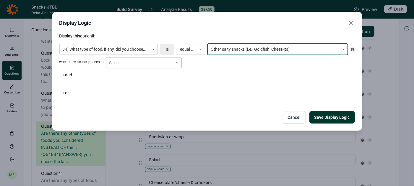
click at [173, 62] on div "Select..." at bounding box center [139, 63] width 67 height 10
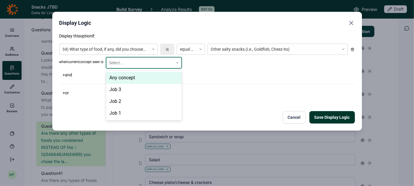
click at [165, 78] on div "Any concept" at bounding box center [144, 78] width 76 height 12
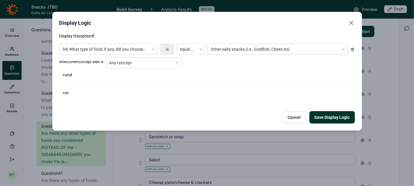
click at [321, 117] on button "Save Display Logic" at bounding box center [331, 117] width 45 height 12
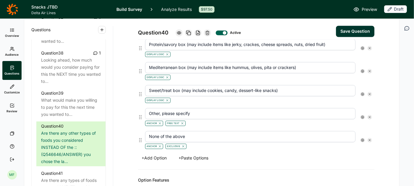
scroll to position [842, 0]
click at [161, 154] on button "+ Add Option" at bounding box center [154, 158] width 32 height 8
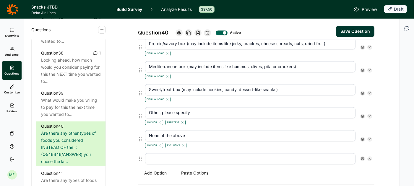
scroll to position [858, 0]
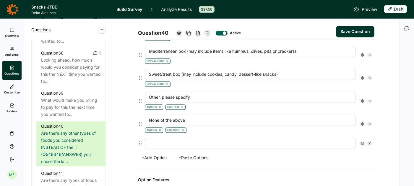
click at [184, 138] on input "text" at bounding box center [250, 143] width 210 height 11
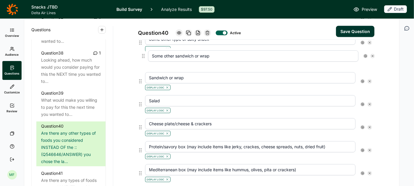
scroll to position [752, 0]
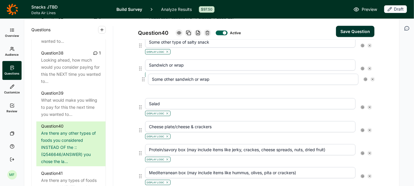
drag, startPoint x: 139, startPoint y: 133, endPoint x: 142, endPoint y: 76, distance: 57.0
click at [362, 86] on icon at bounding box center [362, 88] width 4 height 4
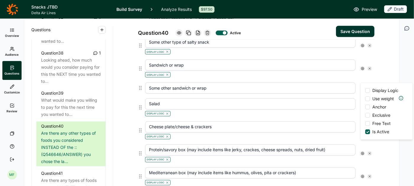
click at [368, 90] on div at bounding box center [367, 90] width 5 height 5
click at [365, 91] on input "Display Logic" at bounding box center [365, 91] width 0 height 0
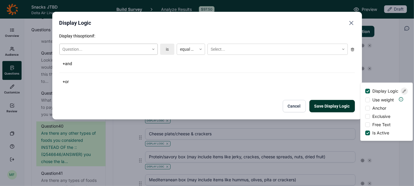
click at [154, 50] on icon at bounding box center [153, 50] width 4 height 4
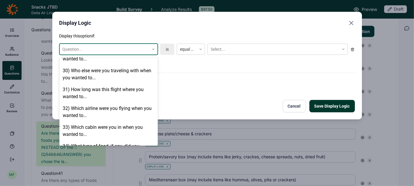
scroll to position [827, 0]
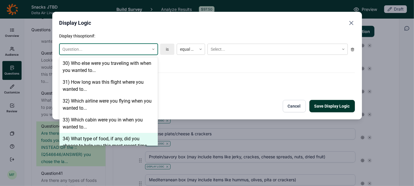
click at [118, 133] on div "34) What type of food, if any, did you choose to help you this most recent time…" at bounding box center [108, 146] width 98 height 26
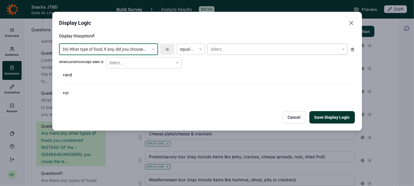
click at [226, 48] on div at bounding box center [272, 49] width 125 height 7
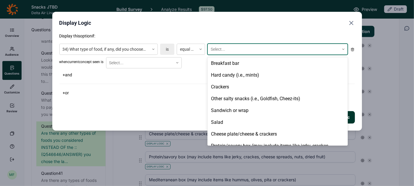
scroll to position [108, 0]
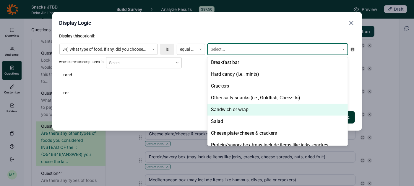
click at [228, 108] on div "Sandwich or wrap" at bounding box center [277, 110] width 140 height 12
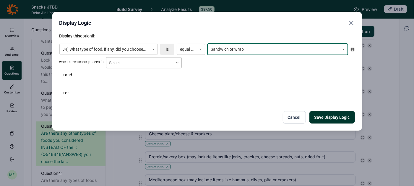
click at [168, 66] on div at bounding box center [139, 62] width 61 height 7
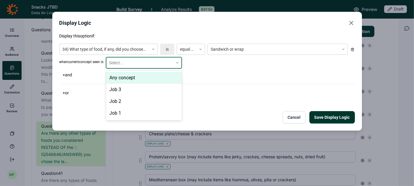
click at [164, 75] on div "Any concept" at bounding box center [144, 78] width 76 height 12
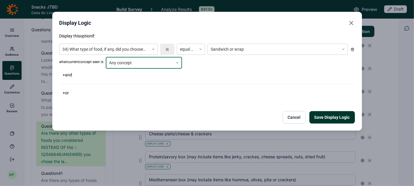
click at [322, 116] on button "Save Display Logic" at bounding box center [331, 117] width 45 height 12
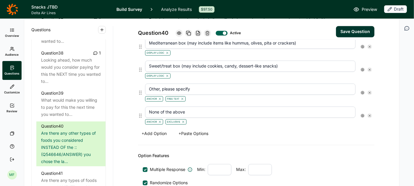
scroll to position [892, 0]
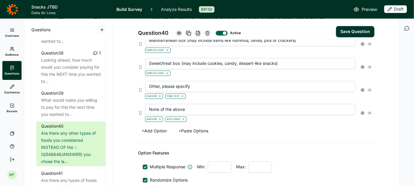
click at [161, 127] on button "+ Add Option" at bounding box center [154, 131] width 32 height 8
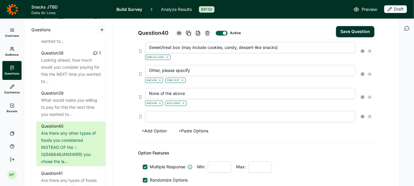
click at [168, 111] on input "text" at bounding box center [250, 116] width 210 height 11
click at [138, 114] on div "Some other type of salad" at bounding box center [256, 117] width 236 height 16
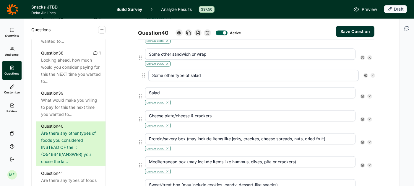
scroll to position [786, 0]
drag, startPoint x: 141, startPoint y: 107, endPoint x: 143, endPoint y: 90, distance: 17.3
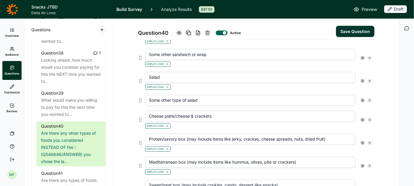
click at [362, 99] on icon at bounding box center [362, 101] width 4 height 4
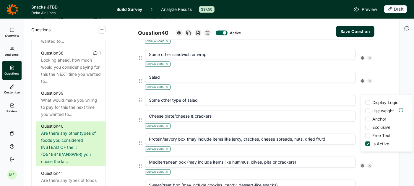
click at [367, 104] on div at bounding box center [367, 102] width 5 height 5
click at [365, 103] on input "Display Logic" at bounding box center [365, 103] width 0 height 0
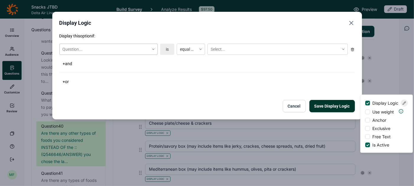
click at [152, 50] on icon at bounding box center [153, 50] width 4 height 4
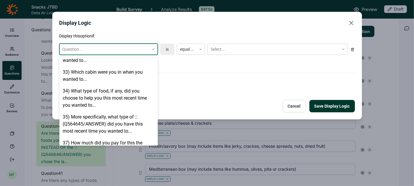
scroll to position [876, 0]
click at [130, 93] on div "34) What type of food, if any, did you choose to help you this most recent time…" at bounding box center [108, 97] width 98 height 26
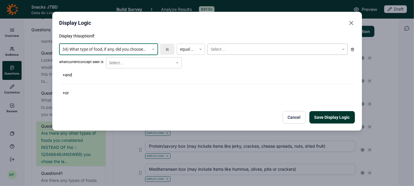
click at [219, 45] on div "Select..." at bounding box center [273, 50] width 131 height 10
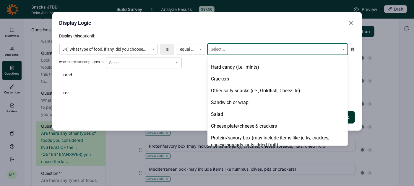
scroll to position [115, 0]
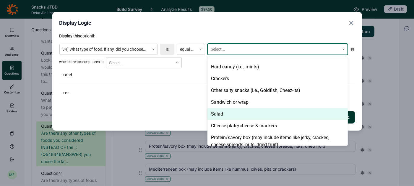
click at [223, 109] on div "Salad" at bounding box center [277, 114] width 140 height 12
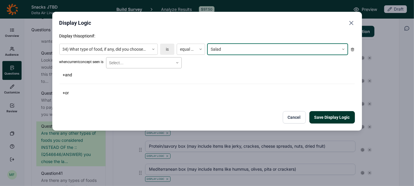
click at [161, 63] on div at bounding box center [139, 62] width 61 height 7
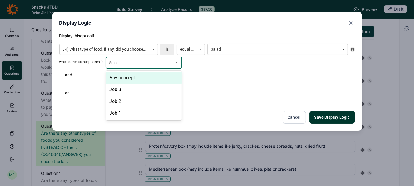
click at [157, 74] on div "Any concept" at bounding box center [144, 78] width 76 height 12
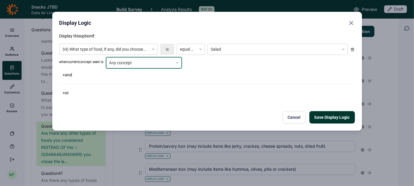
click at [322, 115] on button "Save Display Logic" at bounding box center [331, 117] width 45 height 12
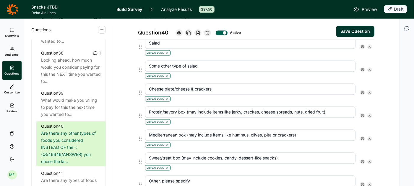
scroll to position [822, 0]
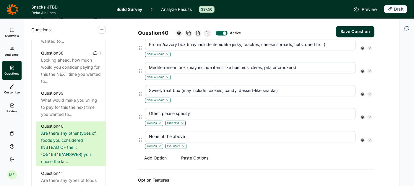
click at [164, 154] on button "+ Add Option" at bounding box center [154, 158] width 32 height 8
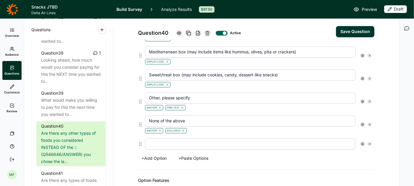
click at [178, 138] on input "text" at bounding box center [250, 143] width 210 height 11
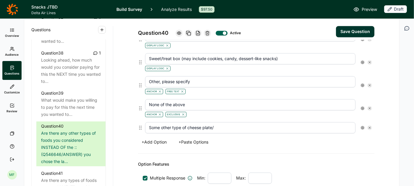
scroll to position [921, 0]
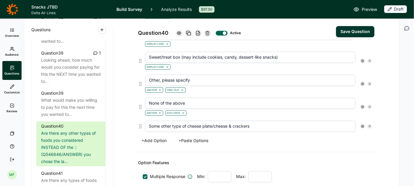
click at [276, 137] on div "+ Add Option + Paste Options" at bounding box center [256, 141] width 236 height 8
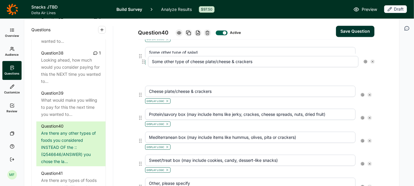
scroll to position [833, 0]
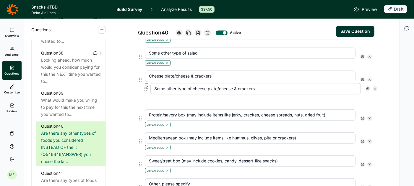
drag, startPoint x: 140, startPoint y: 116, endPoint x: 145, endPoint y: 86, distance: 30.2
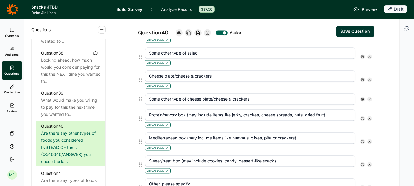
click at [362, 98] on use at bounding box center [362, 99] width 3 height 3
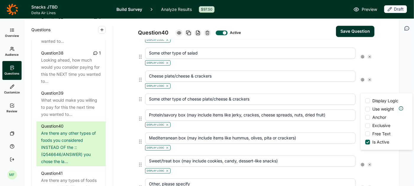
click at [368, 100] on div at bounding box center [367, 101] width 5 height 5
click at [365, 101] on input "Display Logic" at bounding box center [365, 101] width 0 height 0
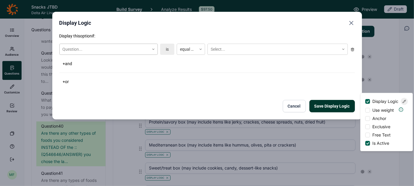
click at [154, 49] on icon at bounding box center [153, 50] width 4 height 4
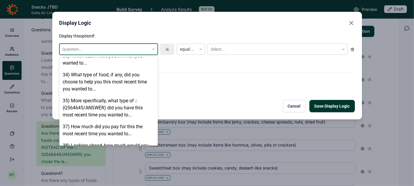
scroll to position [889, 0]
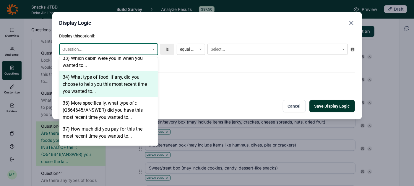
click at [130, 72] on div "34) What type of food, if any, did you choose to help you this most recent time…" at bounding box center [108, 84] width 98 height 26
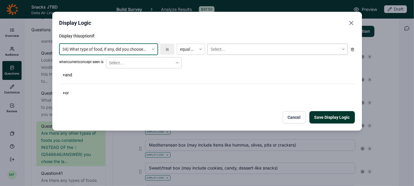
click at [226, 53] on div at bounding box center [272, 49] width 125 height 7
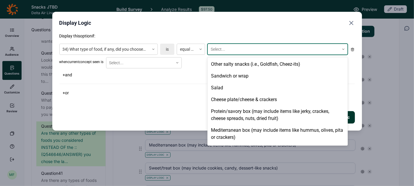
scroll to position [142, 0]
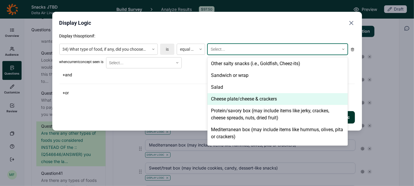
click at [231, 99] on div "Cheese plate/cheese & crackers" at bounding box center [277, 99] width 140 height 12
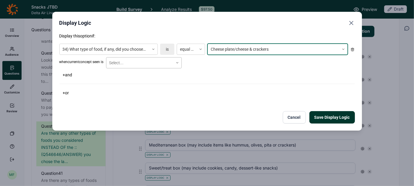
click at [155, 64] on div at bounding box center [139, 62] width 61 height 7
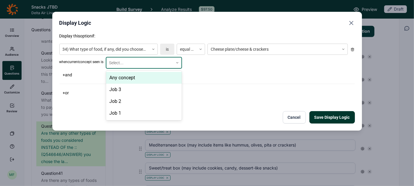
click at [147, 77] on div "Any concept" at bounding box center [144, 78] width 76 height 12
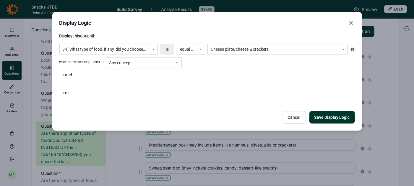
click at [324, 115] on button "Save Display Logic" at bounding box center [331, 117] width 45 height 12
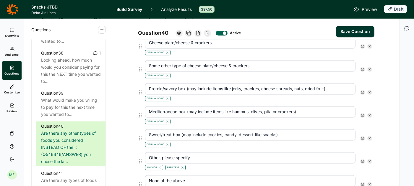
scroll to position [867, 0]
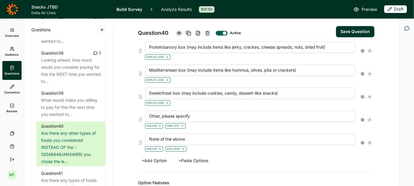
click at [161, 157] on button "+ Add Option" at bounding box center [154, 161] width 32 height 8
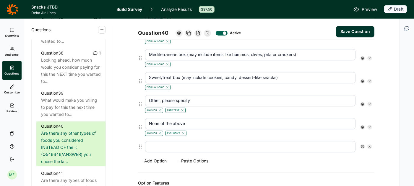
click at [177, 141] on input "text" at bounding box center [250, 146] width 210 height 11
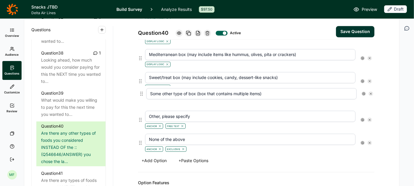
drag, startPoint x: 140, startPoint y: 138, endPoint x: 143, endPoint y: 87, distance: 50.5
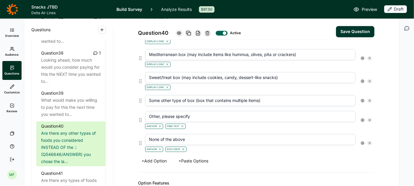
click at [362, 99] on use at bounding box center [362, 100] width 3 height 3
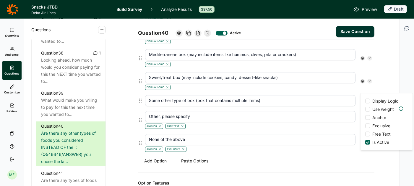
click at [367, 99] on div at bounding box center [367, 101] width 5 height 5
click at [365, 101] on input "Display Logic" at bounding box center [365, 101] width 0 height 0
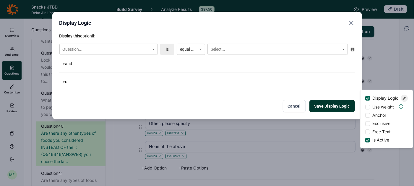
scroll to position [931, 0]
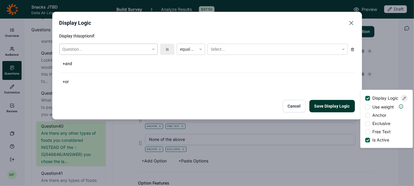
click at [105, 52] on div at bounding box center [105, 49] width 84 height 7
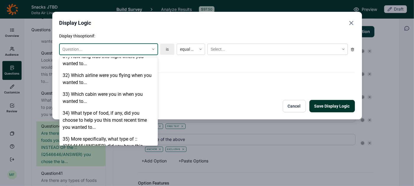
scroll to position [849, 0]
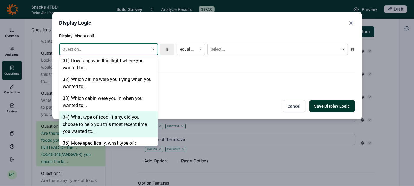
click at [97, 112] on div "34) What type of food, if any, did you choose to help you this most recent time…" at bounding box center [108, 125] width 98 height 26
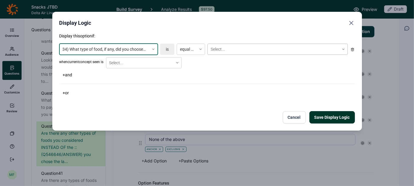
click at [230, 49] on div at bounding box center [272, 49] width 125 height 7
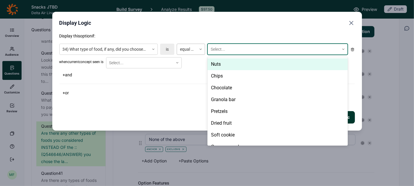
click at [199, 48] on icon at bounding box center [201, 50] width 4 height 4
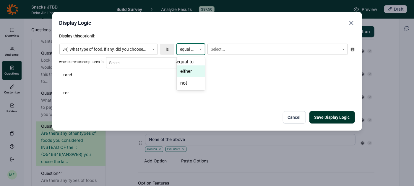
click at [188, 75] on div "either" at bounding box center [191, 72] width 28 height 12
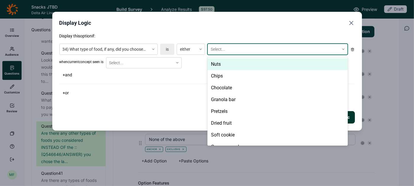
click at [220, 48] on div at bounding box center [272, 49] width 125 height 7
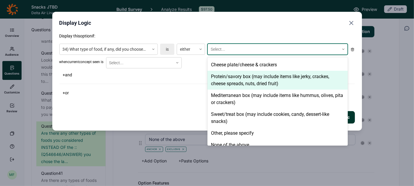
click at [227, 80] on div "Protein/savory box (may include items like jerky, crackes, cheese spreads, nuts…" at bounding box center [277, 80] width 140 height 19
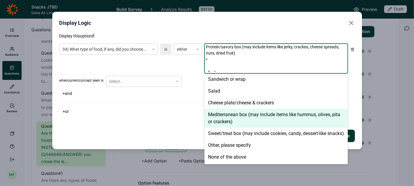
click at [223, 109] on div "Mediterranean box (may include items like hummus, olives, pita or crackers)" at bounding box center [275, 118] width 143 height 19
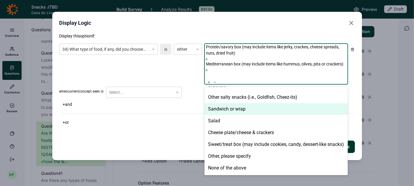
scroll to position [138, 0]
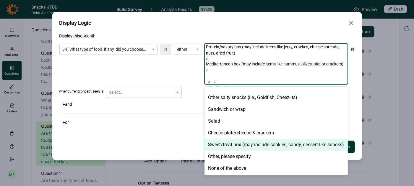
click at [220, 141] on div "Sweet/treat box (may include cookies, candy, dessert-like snacks)" at bounding box center [275, 145] width 143 height 12
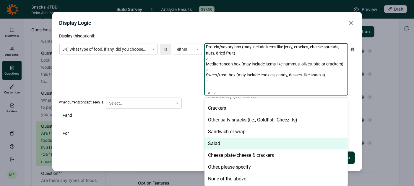
click at [176, 132] on div "Display this option if: 34) What type of food, if any, did you choose to help y…" at bounding box center [206, 98] width 295 height 131
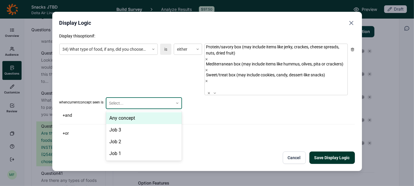
click at [179, 102] on icon at bounding box center [177, 104] width 4 height 4
click at [160, 112] on div "Any concept" at bounding box center [144, 118] width 76 height 12
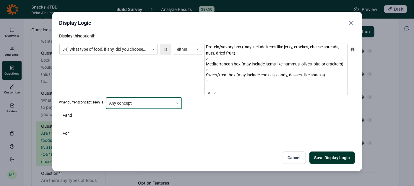
click at [326, 152] on button "Save Display Logic" at bounding box center [331, 158] width 45 height 12
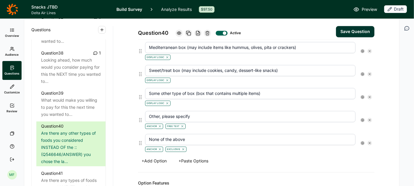
click at [354, 31] on button "Save Question" at bounding box center [355, 31] width 38 height 11
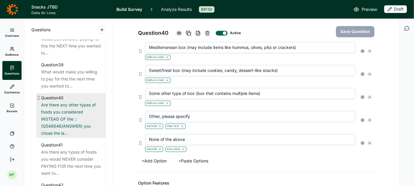
scroll to position [1607, 0]
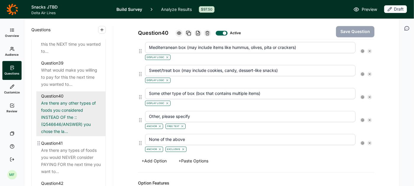
click at [78, 147] on div "Are there any types of foods you would NEVER consider PAYING FOR the next time …" at bounding box center [71, 161] width 60 height 28
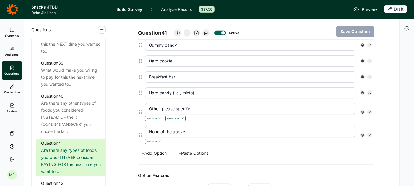
scroll to position [288, 0]
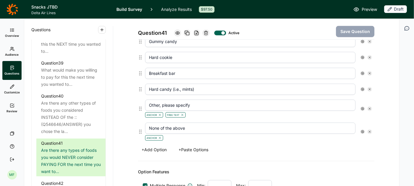
click at [190, 146] on button "+ Paste Options" at bounding box center [193, 150] width 37 height 8
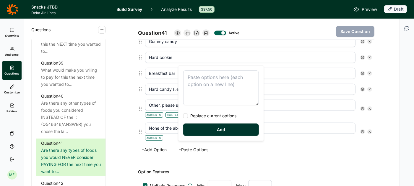
click at [191, 77] on textarea at bounding box center [221, 88] width 76 height 35
click at [185, 117] on div at bounding box center [185, 116] width 5 height 5
click at [183, 116] on input "Replace current options" at bounding box center [183, 116] width 0 height 0
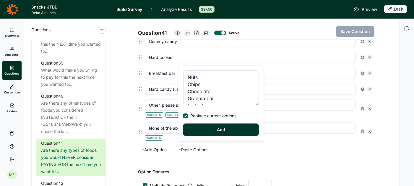
click at [201, 132] on button "Add" at bounding box center [221, 130] width 76 height 12
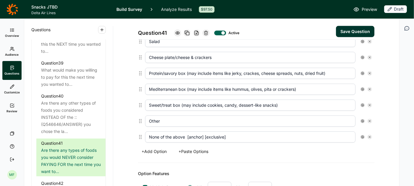
click at [215, 116] on input "Other" at bounding box center [250, 121] width 210 height 11
click at [361, 120] on use at bounding box center [362, 121] width 3 height 3
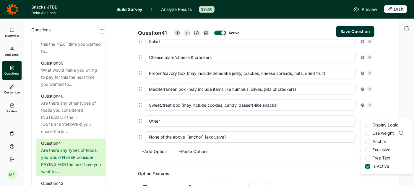
click at [366, 158] on div at bounding box center [367, 158] width 5 height 5
click at [365, 159] on input "Free Text" at bounding box center [365, 159] width 0 height 0
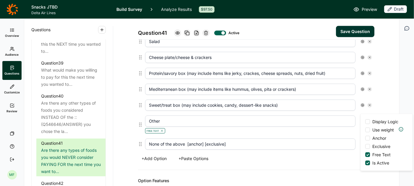
scroll to position [407, 0]
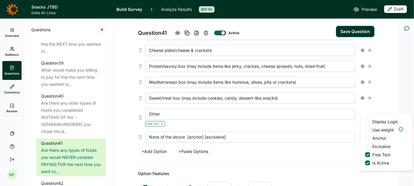
click at [244, 132] on input "None of the above [anchor] [exclusive]" at bounding box center [250, 137] width 210 height 11
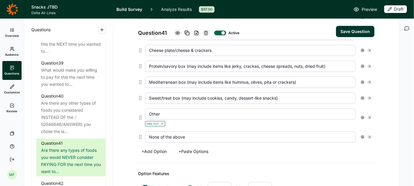
click at [360, 116] on icon at bounding box center [362, 118] width 4 height 4
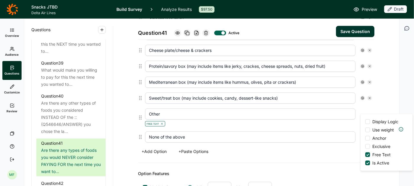
click at [368, 139] on div at bounding box center [367, 138] width 5 height 5
click at [365, 138] on input "Anchor" at bounding box center [365, 138] width 0 height 0
click at [347, 148] on div "+ Add Option + Paste Options" at bounding box center [256, 152] width 236 height 8
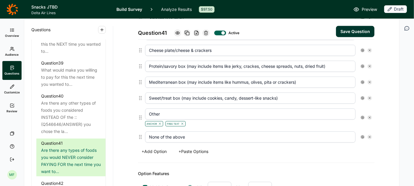
click at [363, 135] on icon at bounding box center [362, 137] width 4 height 4
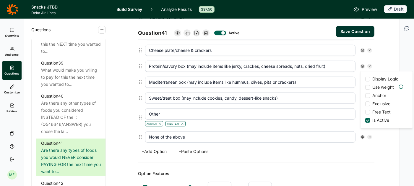
click at [368, 97] on div at bounding box center [367, 95] width 5 height 5
click at [365, 96] on input "Anchor" at bounding box center [365, 96] width 0 height 0
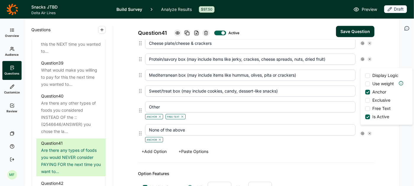
click at [368, 101] on div at bounding box center [367, 100] width 5 height 5
click at [365, 101] on input "Exclusive" at bounding box center [365, 101] width 0 height 0
click at [326, 148] on div "+ Add Option + Paste Options" at bounding box center [256, 152] width 236 height 8
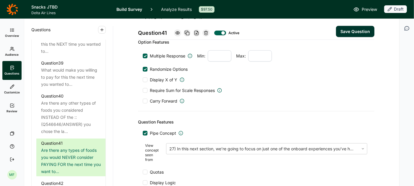
scroll to position [584, 0]
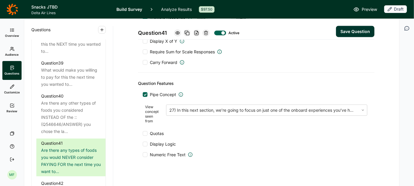
click at [360, 31] on button "Save Question" at bounding box center [355, 31] width 38 height 11
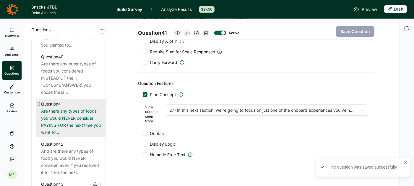
scroll to position [1646, 0]
click at [72, 148] on div "And are there any types of food you would NEVER consider, even if you received …" at bounding box center [71, 162] width 60 height 28
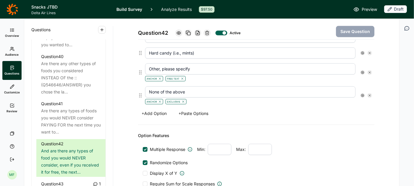
scroll to position [317, 0]
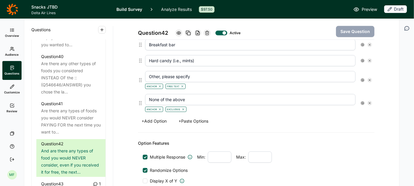
click at [188, 117] on button "+ Paste Options" at bounding box center [193, 121] width 37 height 8
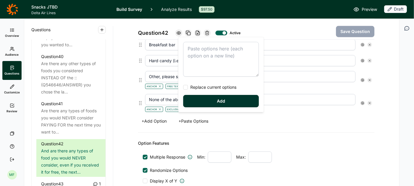
click at [196, 52] on textarea at bounding box center [221, 59] width 76 height 35
click at [186, 88] on div at bounding box center [185, 87] width 5 height 5
click at [183, 87] on input "Replace current options" at bounding box center [183, 87] width 0 height 0
click at [206, 110] on div "Nuts Chips Chocolate Granola bar Pretzels Dried fruit Soft cookie Gummy candy H…" at bounding box center [220, 74] width 85 height 75
click at [208, 102] on button "Add" at bounding box center [221, 101] width 76 height 12
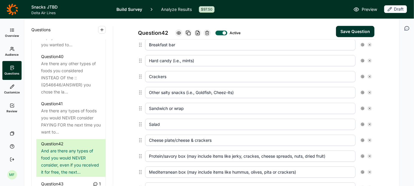
scroll to position [429, 0]
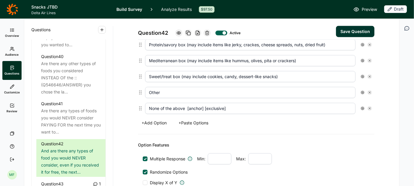
click at [210, 91] on input "Other" at bounding box center [250, 92] width 210 height 11
click at [363, 91] on use at bounding box center [362, 92] width 3 height 3
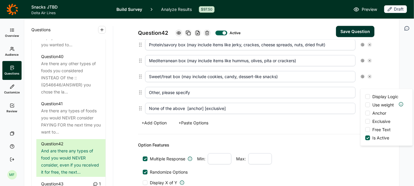
click at [368, 130] on div at bounding box center [367, 130] width 5 height 5
click at [365, 130] on input "Free Text" at bounding box center [365, 130] width 0 height 0
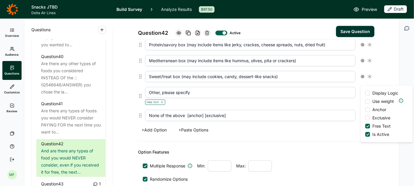
scroll to position [436, 0]
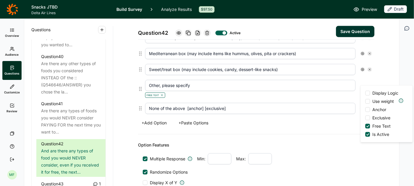
click at [368, 110] on div at bounding box center [367, 109] width 5 height 5
click at [365, 110] on input "Anchor" at bounding box center [365, 110] width 0 height 0
click at [313, 103] on input "None of the above [anchor] [exclusive]" at bounding box center [250, 108] width 210 height 11
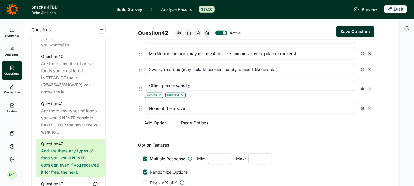
click at [362, 107] on use at bounding box center [362, 108] width 3 height 3
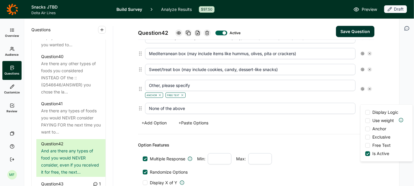
click at [366, 130] on div at bounding box center [367, 129] width 5 height 5
click at [365, 129] on input "Anchor" at bounding box center [365, 129] width 0 height 0
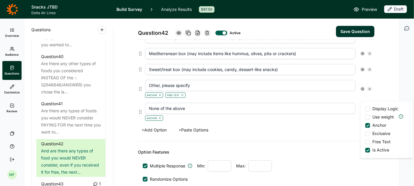
scroll to position [443, 0]
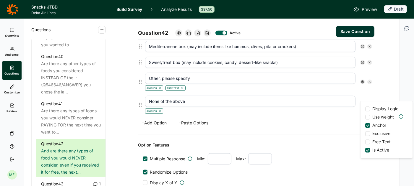
click at [367, 133] on div at bounding box center [367, 134] width 5 height 5
click at [365, 134] on input "Exclusive" at bounding box center [365, 134] width 0 height 0
click at [338, 135] on div "Option Features Multiple Response Min: Max: Randomize Options Display X of Y Re…" at bounding box center [256, 175] width 236 height 80
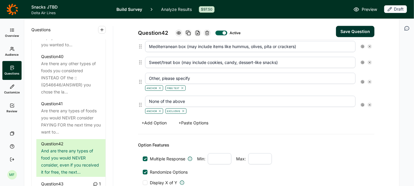
click at [356, 32] on button "Save Question" at bounding box center [355, 31] width 38 height 11
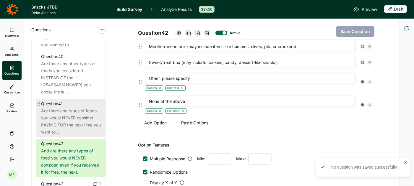
click at [77, 110] on div "Are there any types of foods you would NEVER consider PAYING FOR the next time …" at bounding box center [71, 121] width 60 height 28
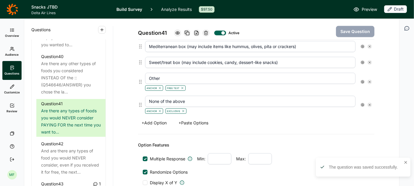
click at [171, 73] on input "Other" at bounding box center [250, 78] width 210 height 11
click at [353, 32] on button "Save Question" at bounding box center [355, 31] width 38 height 11
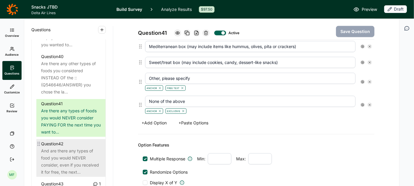
click at [81, 148] on div "And are there any types of food you would NEVER consider, even if you received …" at bounding box center [71, 162] width 60 height 28
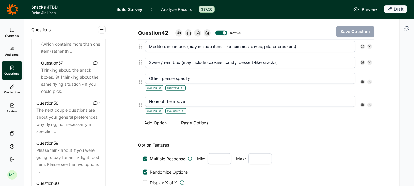
scroll to position [2296, 0]
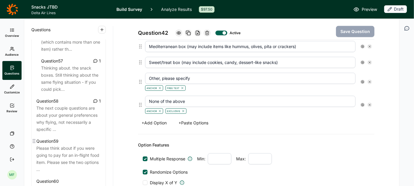
click at [67, 145] on div "Please think about if you were going to pay for an in-flight food item. Please …" at bounding box center [68, 159] width 64 height 28
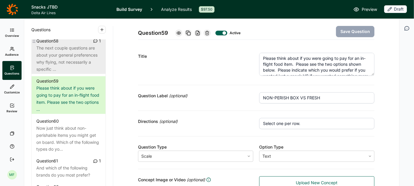
scroll to position [2365, 0]
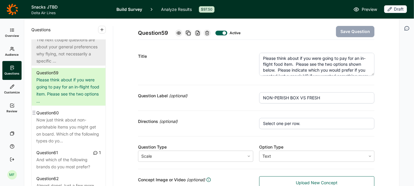
click at [81, 119] on div "Now just think about non-perishable items you might get on board. Which of the …" at bounding box center [68, 131] width 64 height 28
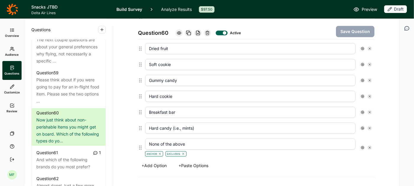
scroll to position [252, 0]
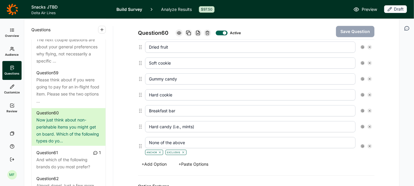
click at [192, 160] on button "+ Paste Options" at bounding box center [193, 164] width 37 height 8
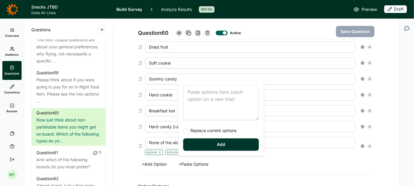
click at [191, 95] on textarea at bounding box center [221, 103] width 76 height 35
click at [187, 132] on div at bounding box center [185, 131] width 5 height 5
click at [183, 131] on input "Replace current options" at bounding box center [183, 131] width 0 height 0
click at [197, 141] on button "Add" at bounding box center [221, 145] width 76 height 12
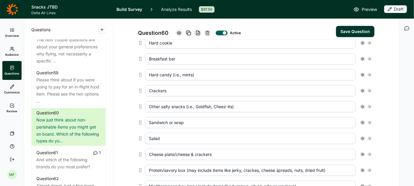
scroll to position [308, 0]
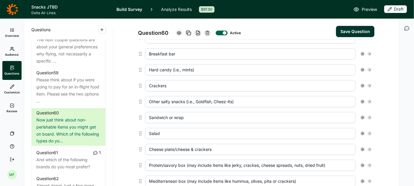
click at [369, 117] on use at bounding box center [369, 118] width 2 height 2
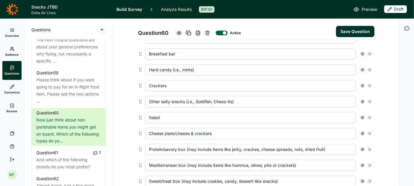
click at [369, 117] on use at bounding box center [369, 118] width 2 height 2
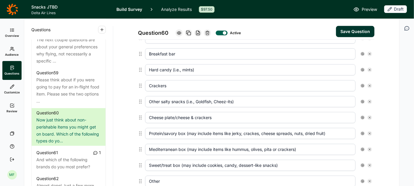
click at [369, 117] on use at bounding box center [369, 118] width 2 height 2
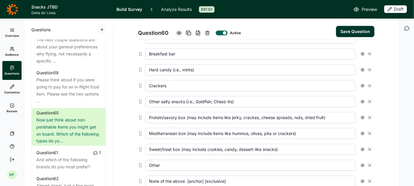
click at [257, 114] on input "Protein/savory box (may include items like jerky, crackes, cheese spreads, nuts…" at bounding box center [250, 117] width 210 height 11
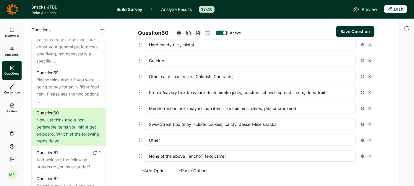
scroll to position [347, 0]
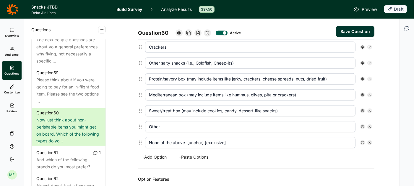
click at [160, 123] on input "Other" at bounding box center [250, 126] width 210 height 11
click at [363, 125] on icon at bounding box center [362, 127] width 4 height 4
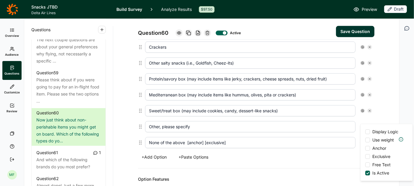
click at [368, 164] on div at bounding box center [367, 165] width 5 height 5
click at [365, 165] on input "Free Text" at bounding box center [365, 165] width 0 height 0
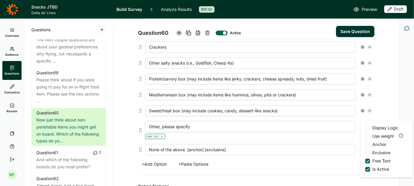
scroll to position [354, 0]
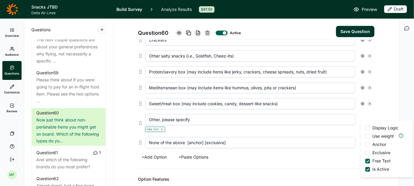
click at [367, 146] on div at bounding box center [367, 145] width 5 height 5
click at [365, 145] on input "Anchor" at bounding box center [365, 145] width 0 height 0
click at [258, 138] on input "None of the above [anchor] [exclusive]" at bounding box center [250, 142] width 210 height 11
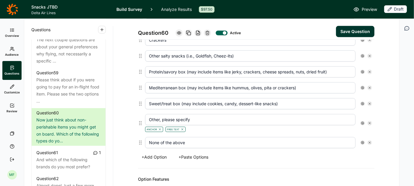
click at [362, 141] on icon at bounding box center [362, 143] width 4 height 4
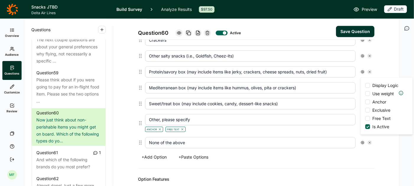
click at [368, 119] on div at bounding box center [367, 118] width 5 height 5
click at [365, 119] on input "Free Text" at bounding box center [365, 119] width 0 height 0
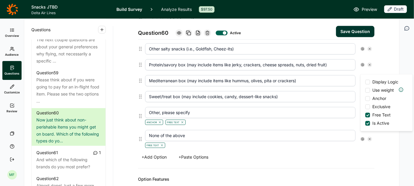
click at [368, 115] on div at bounding box center [367, 115] width 3 height 3
click at [365, 115] on input "Free Text" at bounding box center [365, 115] width 0 height 0
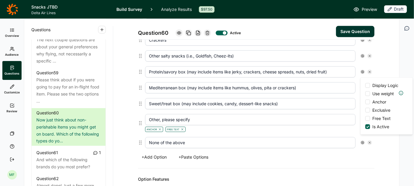
click at [368, 110] on div at bounding box center [367, 110] width 5 height 5
click at [365, 110] on input "Exclusive" at bounding box center [365, 110] width 0 height 0
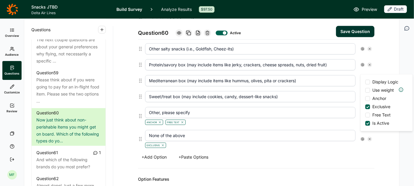
click at [368, 99] on div at bounding box center [367, 98] width 5 height 5
click at [365, 99] on input "Anchor" at bounding box center [365, 99] width 0 height 0
click at [316, 153] on div "+ Add Option + Paste Options" at bounding box center [256, 157] width 236 height 8
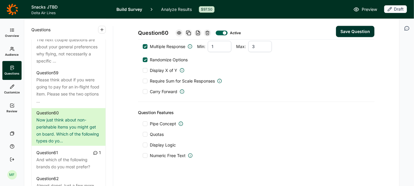
scroll to position [510, 0]
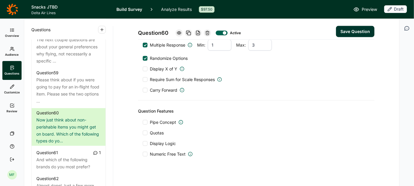
click at [350, 33] on button "Save Question" at bounding box center [355, 31] width 38 height 11
